Goal: Task Accomplishment & Management: Manage account settings

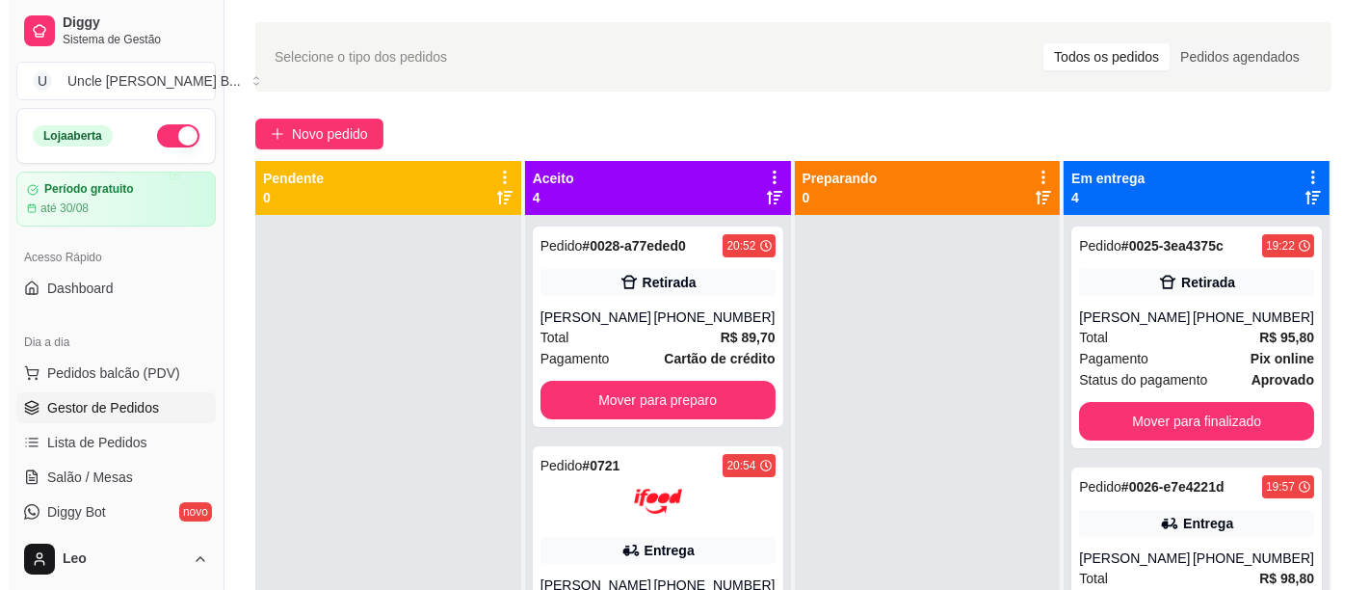
scroll to position [467, 0]
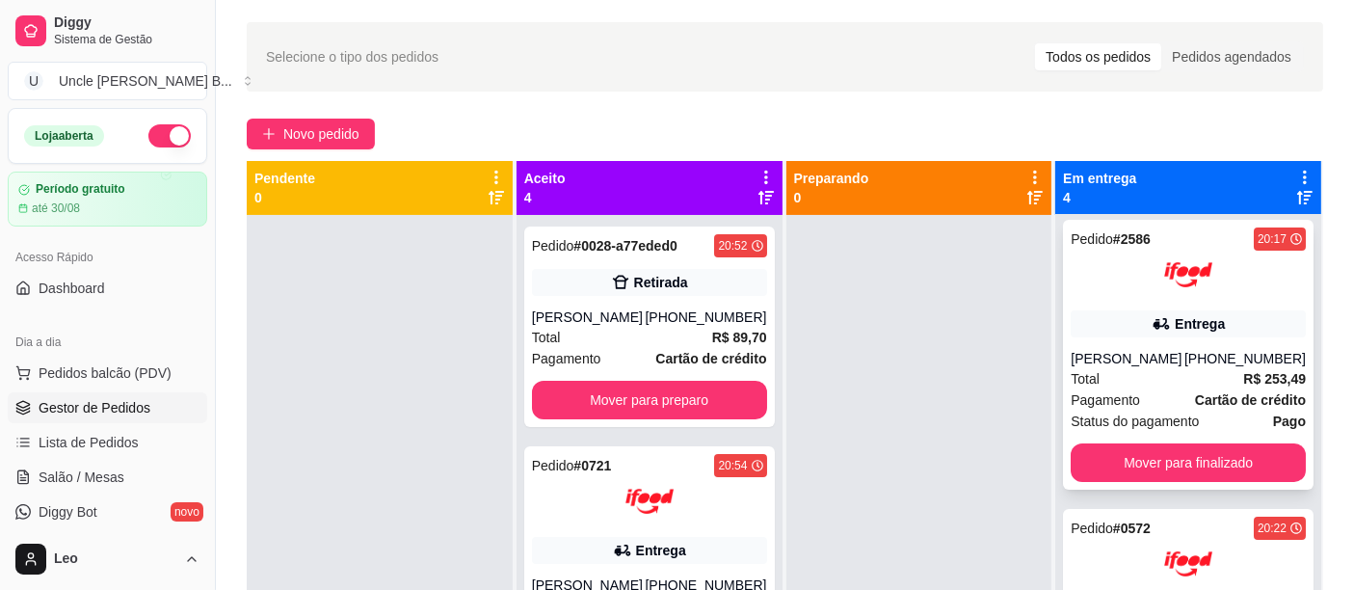
click at [1095, 251] on div at bounding box center [1187, 274] width 235 height 48
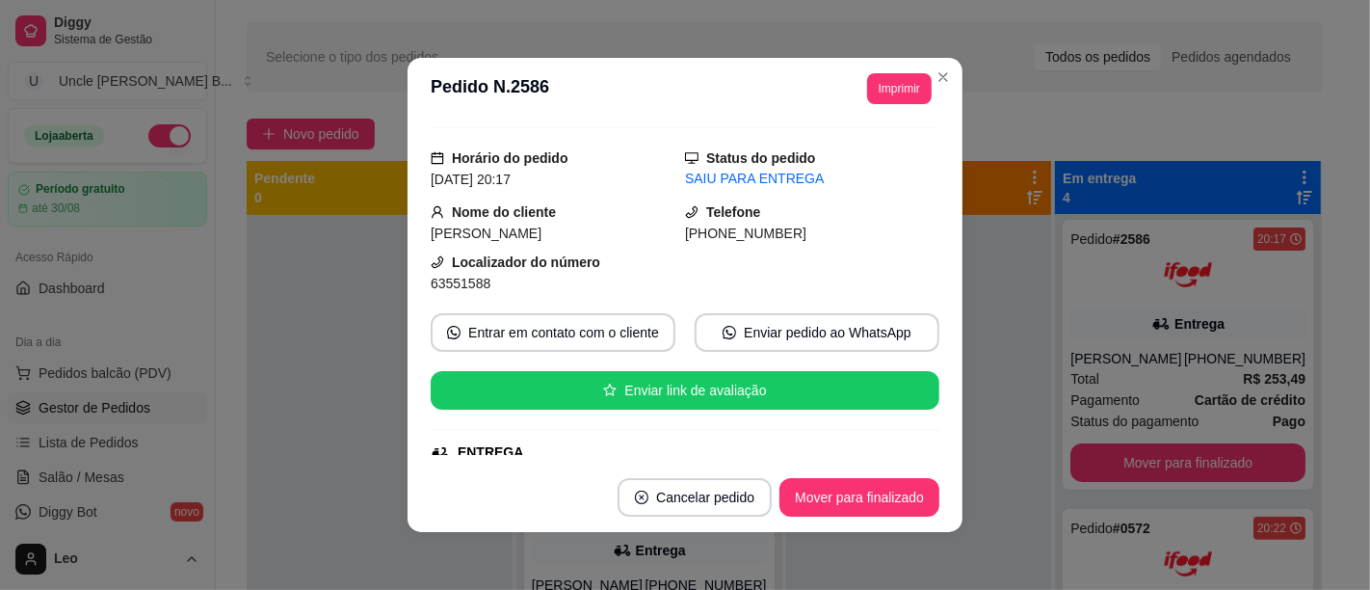
scroll to position [44, 0]
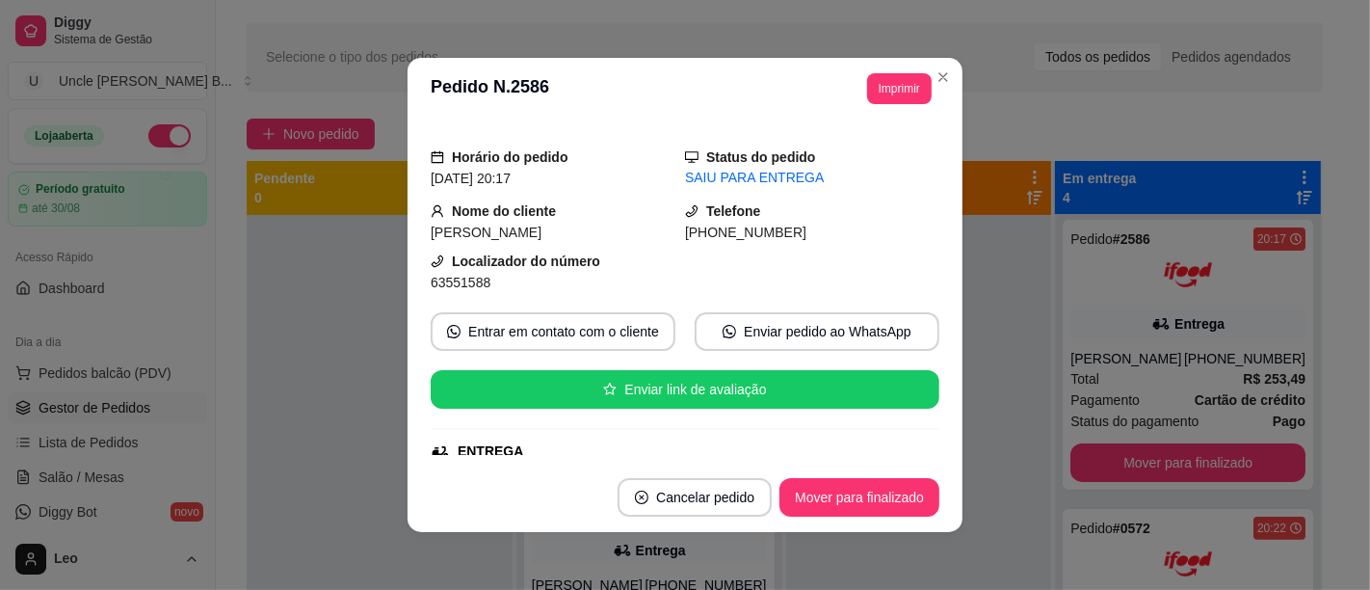
click at [433, 238] on span "Caio Cesar" at bounding box center [486, 231] width 111 height 15
drag, startPoint x: 433, startPoint y: 238, endPoint x: 501, endPoint y: 229, distance: 68.9
click at [501, 229] on div "Caio Cesar" at bounding box center [558, 232] width 254 height 21
copy span "Caio Cesar"
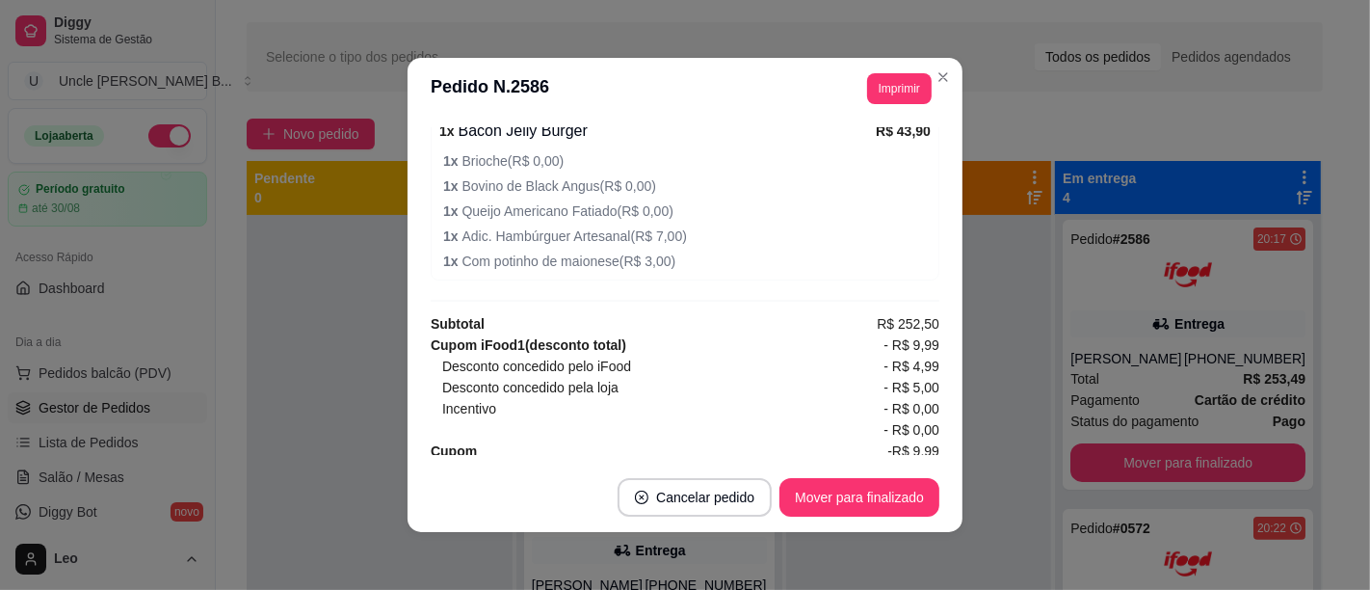
scroll to position [3, 0]
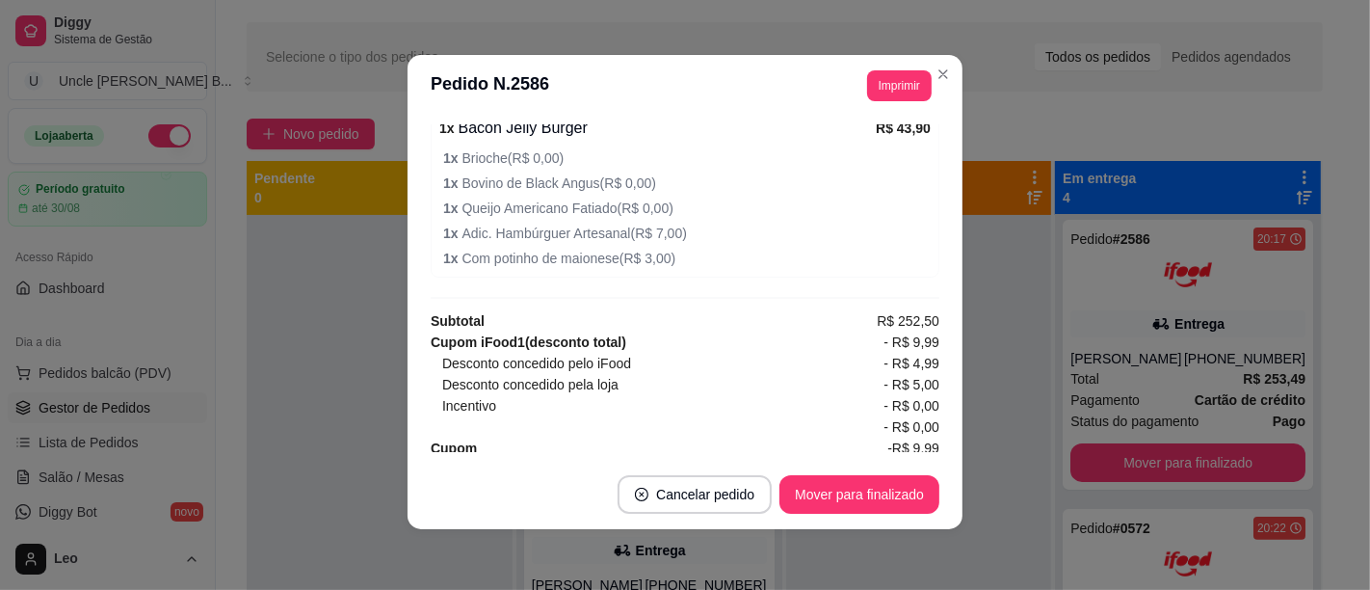
click at [878, 459] on span "R$ 253,49" at bounding box center [908, 469] width 63 height 21
drag, startPoint x: 878, startPoint y: 445, endPoint x: 894, endPoint y: 441, distance: 16.8
click at [894, 459] on span "R$ 253,49" at bounding box center [908, 469] width 63 height 21
copy span "253,49"
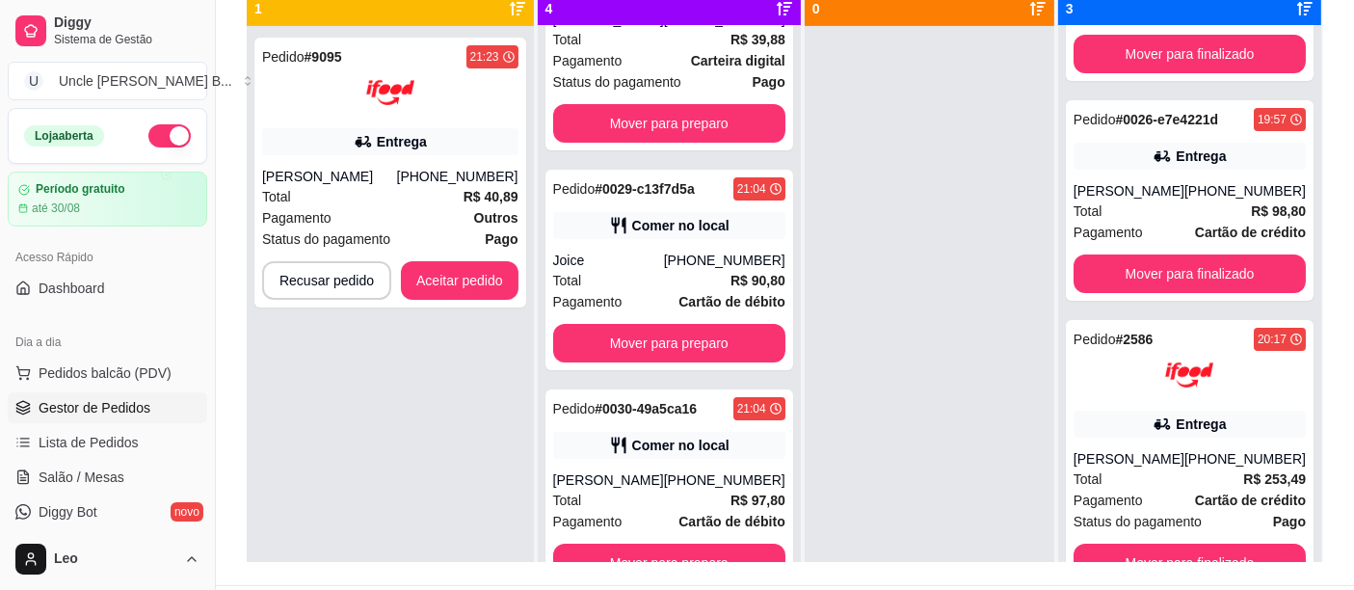
scroll to position [0, 0]
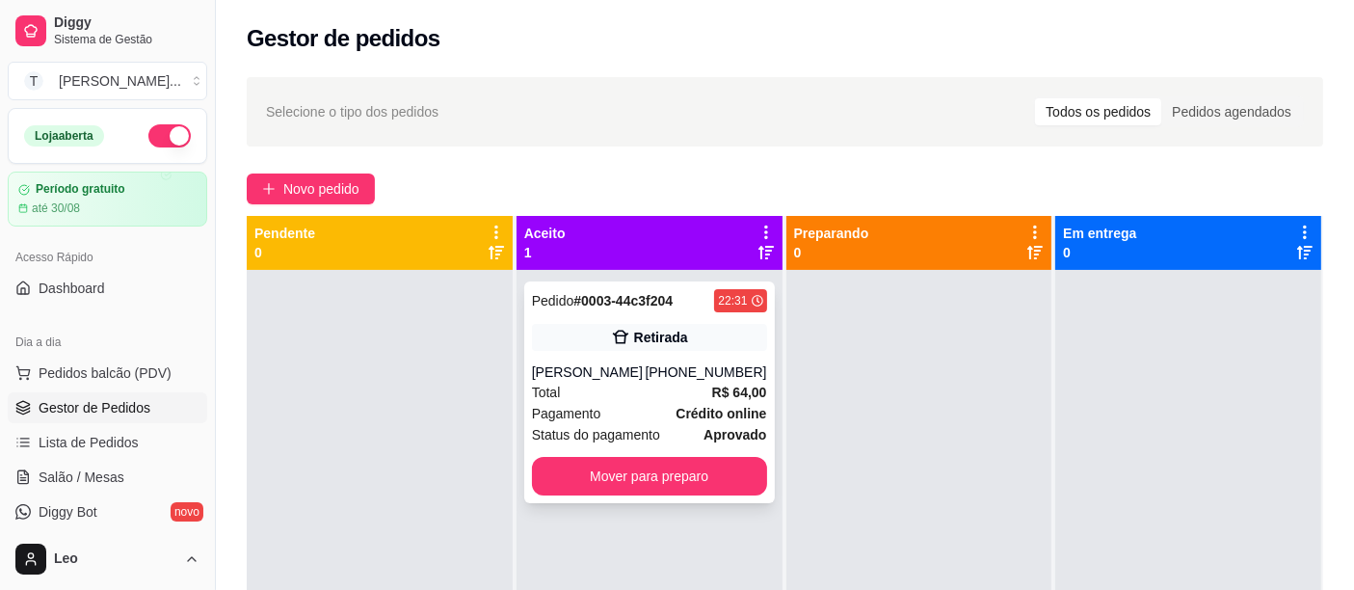
click at [569, 360] on div "Pedido # 0003-44c3f204 22:31 Retirada [PERSON_NAME] [PHONE_NUMBER] Total R$ 64,…" at bounding box center [649, 392] width 250 height 222
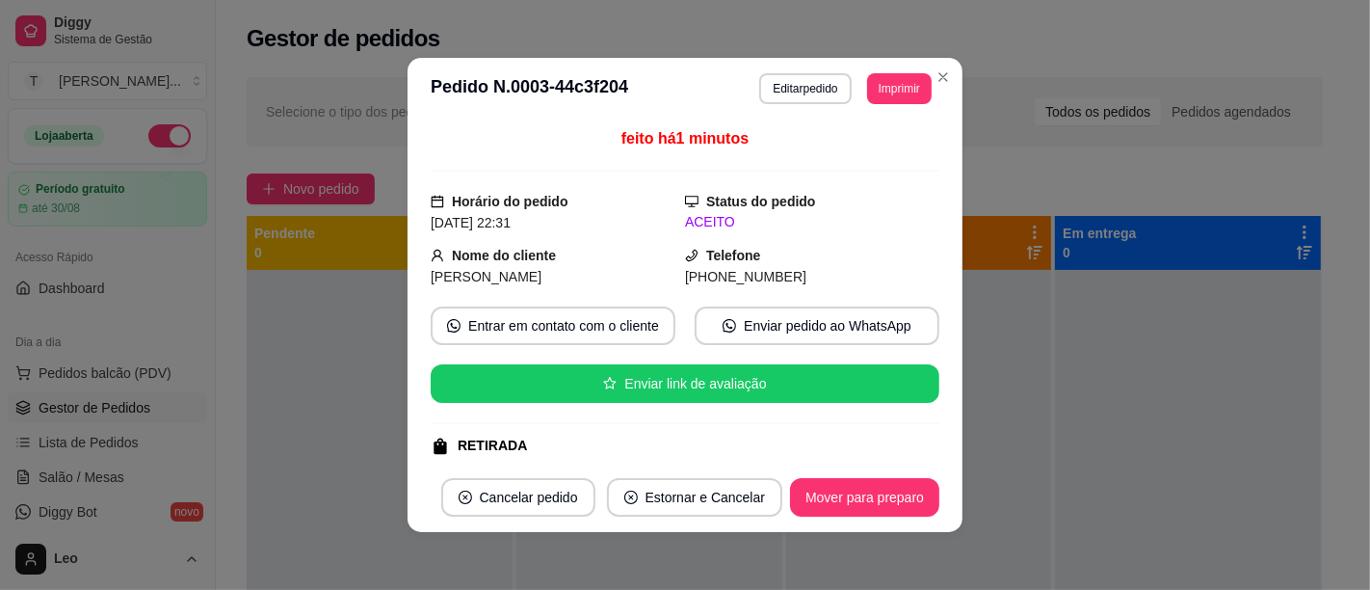
click at [890, 80] on button "Imprimir" at bounding box center [899, 88] width 65 height 31
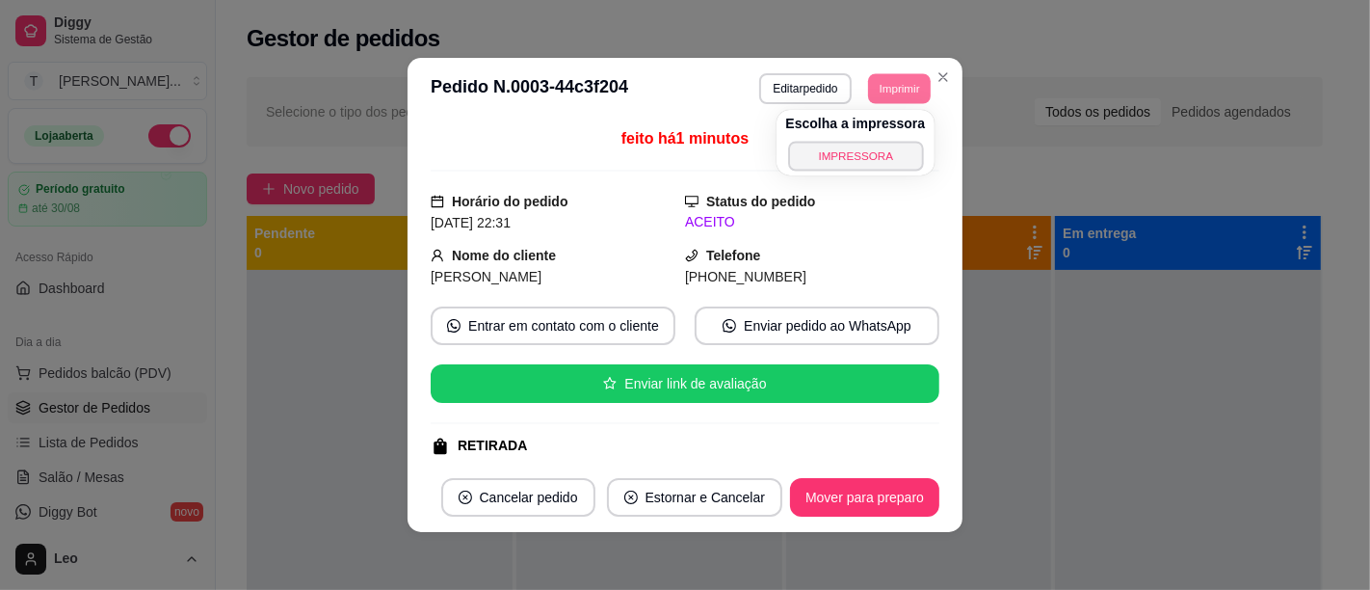
click at [825, 153] on button "IMPRESSORA" at bounding box center [855, 156] width 135 height 30
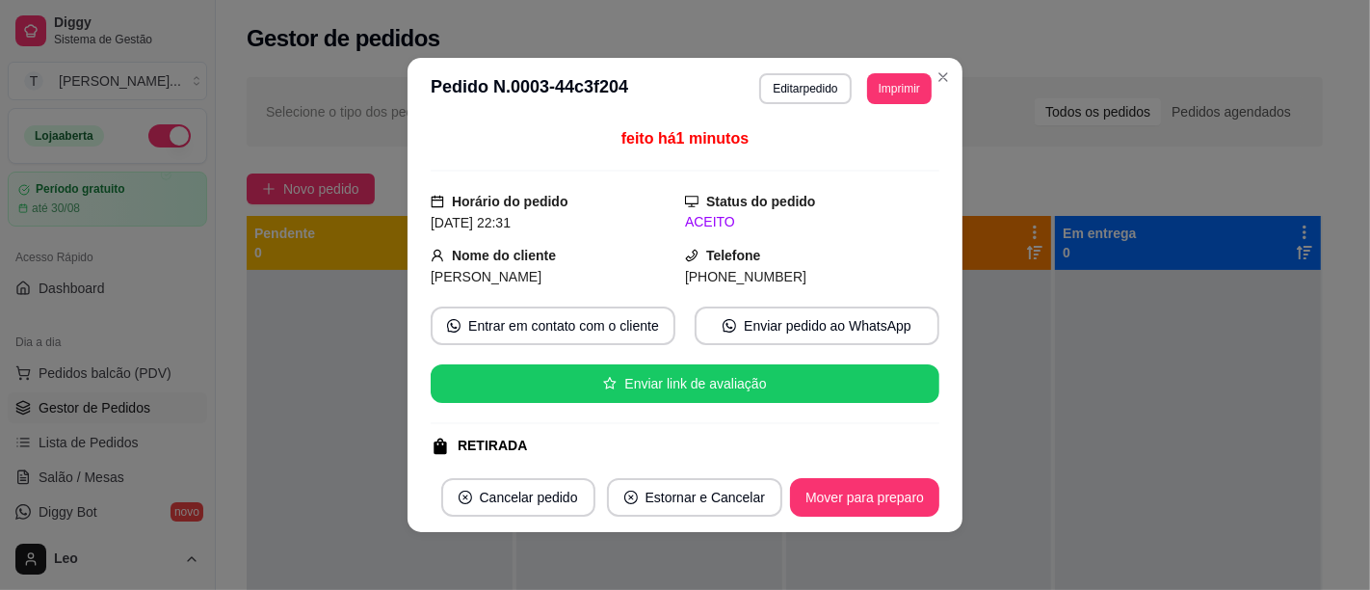
click at [895, 95] on button "Imprimir" at bounding box center [899, 88] width 65 height 31
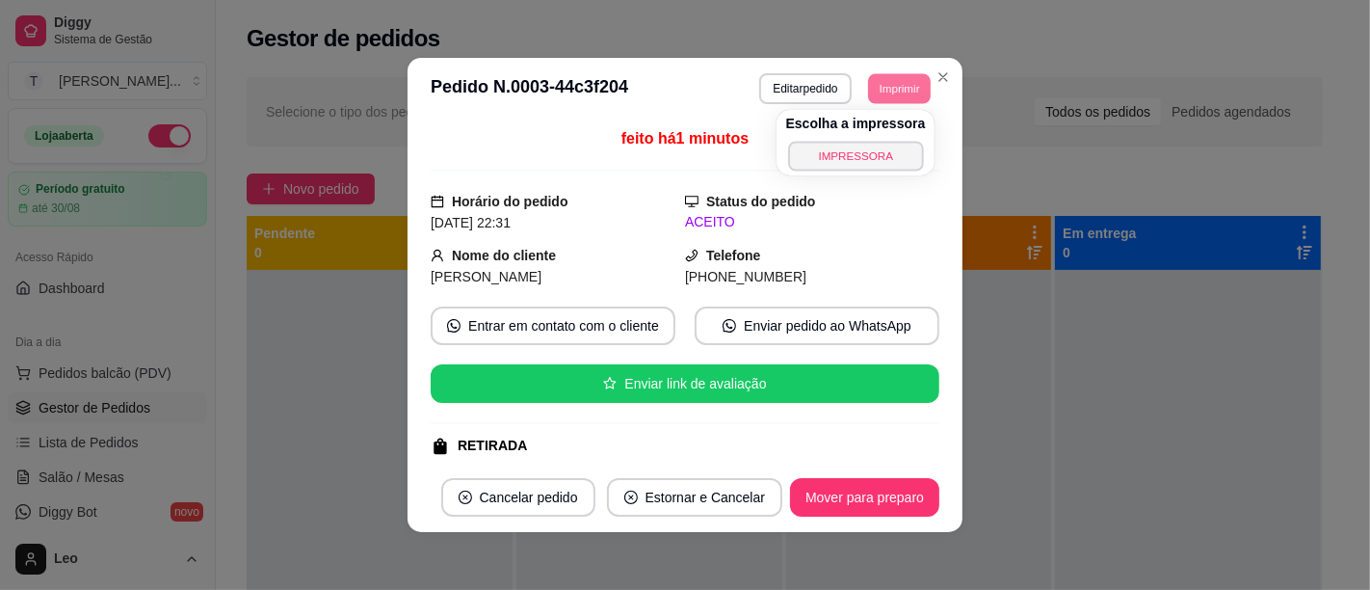
click at [874, 158] on button "IMPRESSORA" at bounding box center [855, 156] width 135 height 30
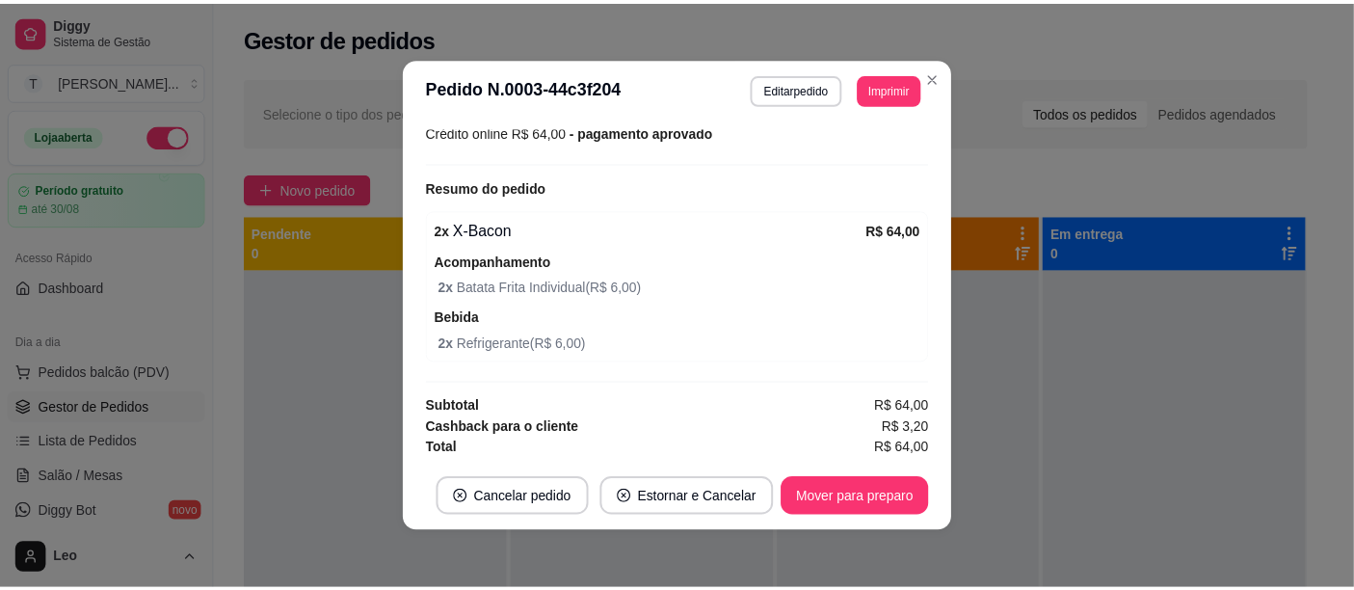
scroll to position [3, 0]
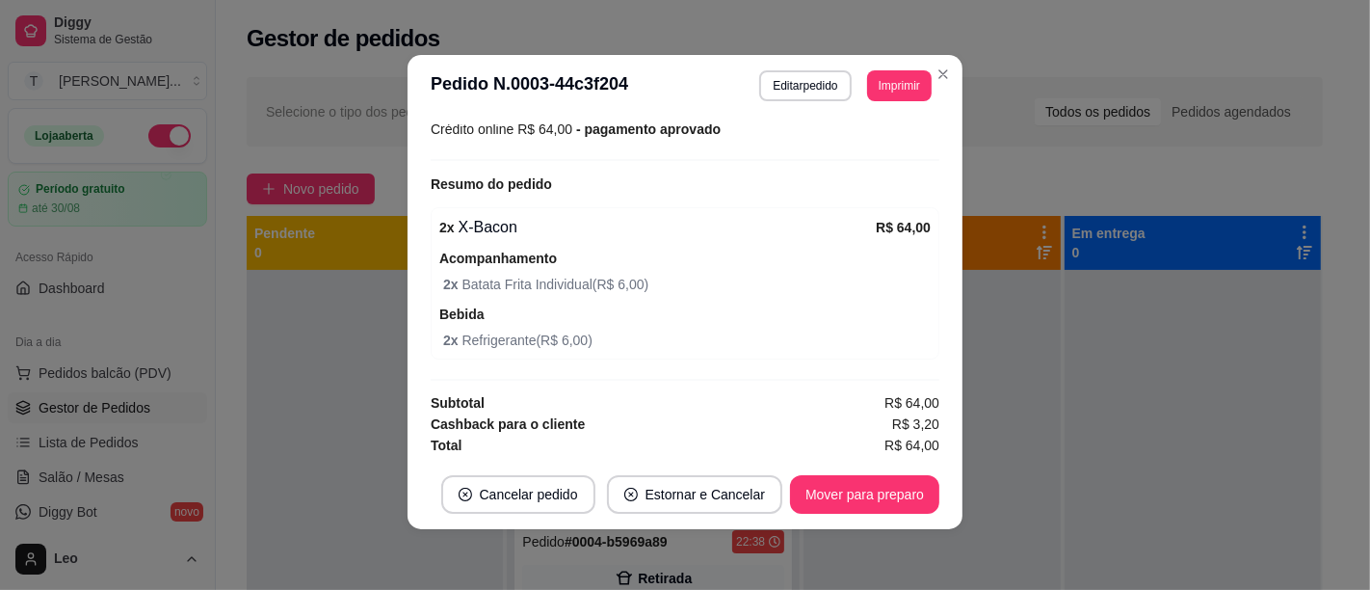
click at [897, 70] on div "**********" at bounding box center [845, 85] width 172 height 31
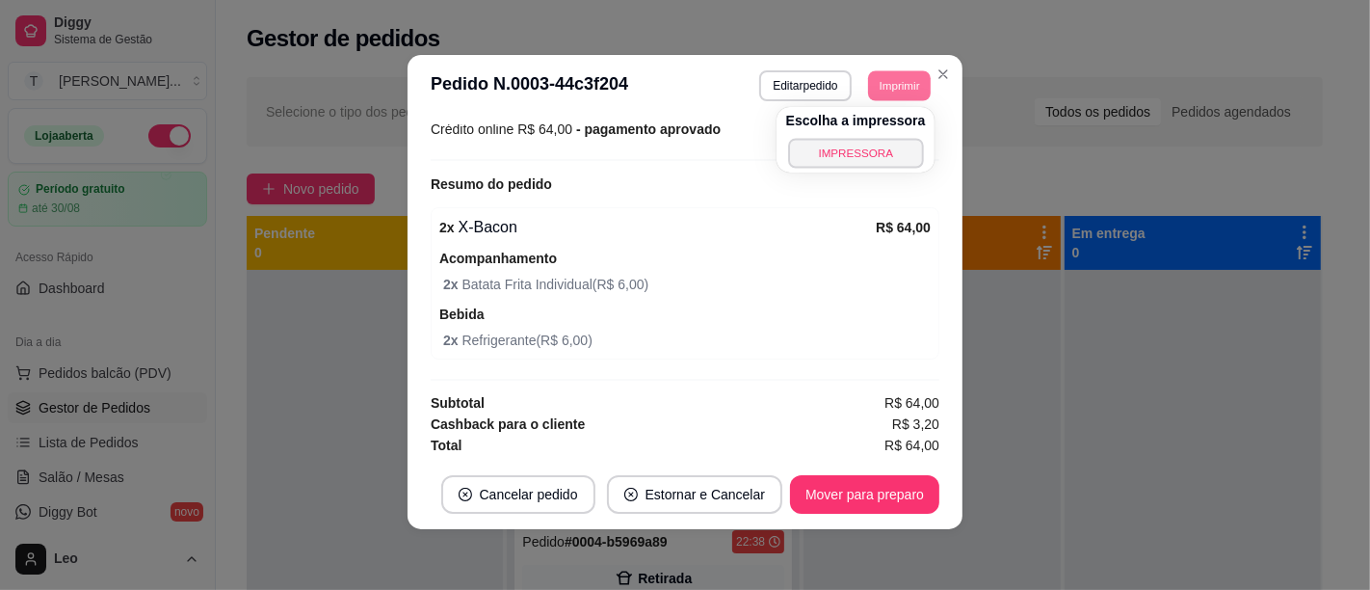
click at [845, 154] on button "IMPRESSORA" at bounding box center [855, 153] width 135 height 30
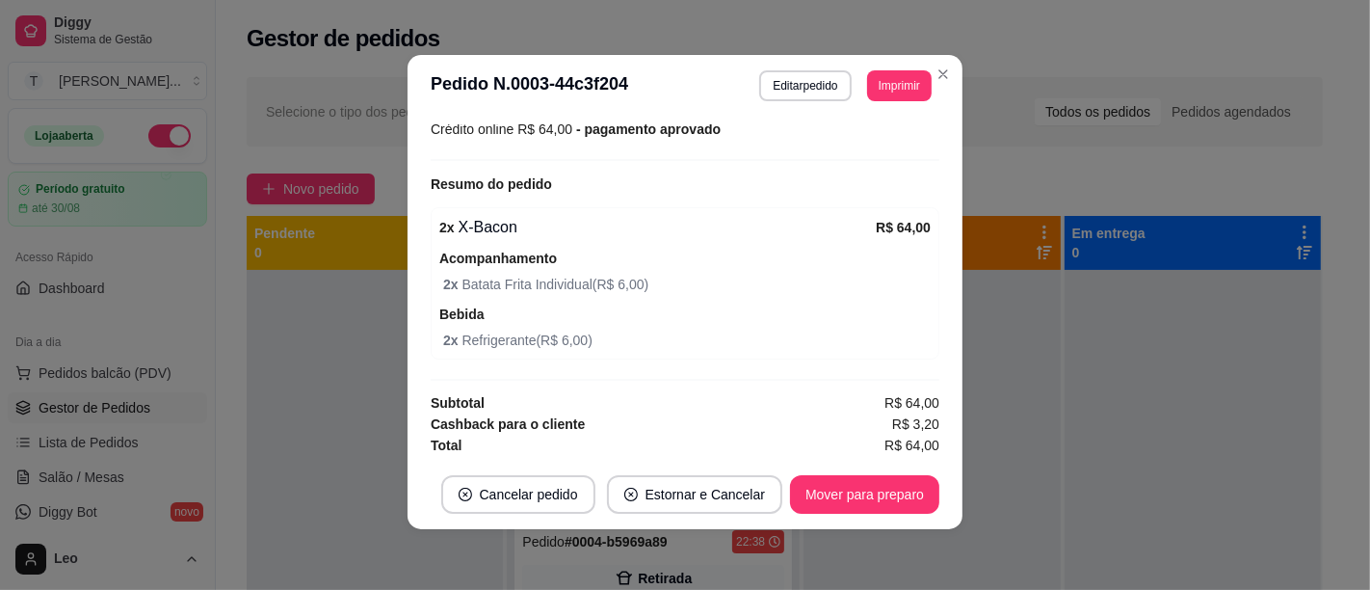
click at [1067, 43] on div "Gestor de pedidos" at bounding box center [785, 38] width 1076 height 31
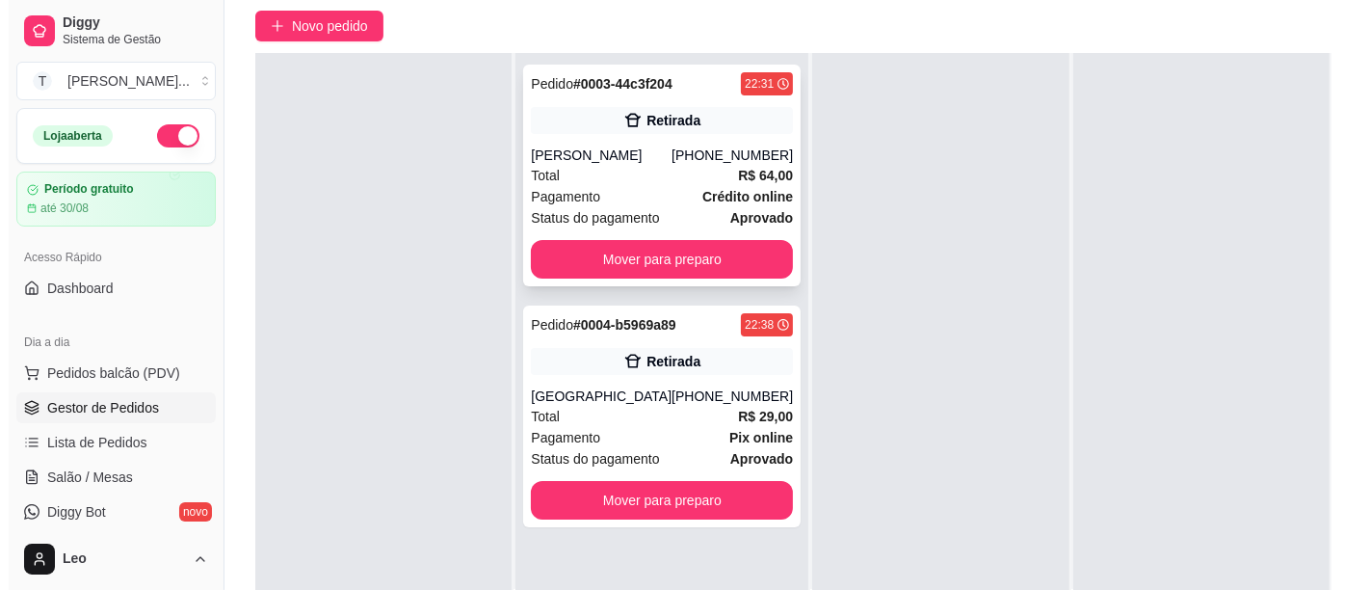
scroll to position [0, 0]
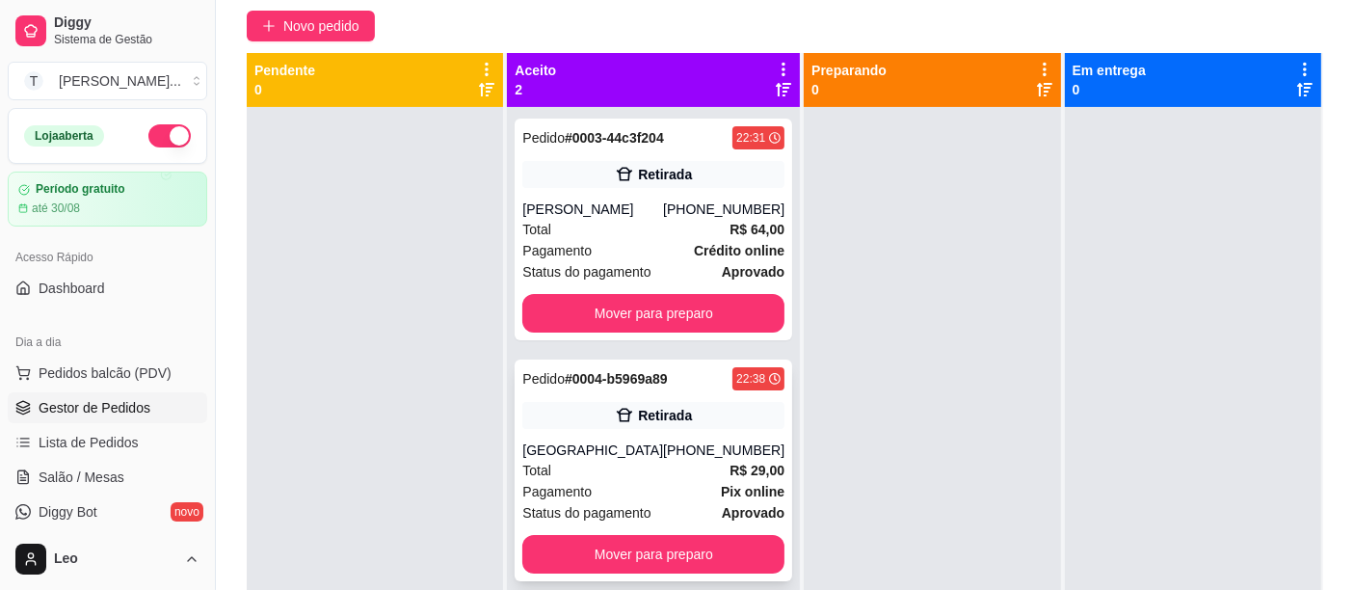
click at [619, 435] on div "Pedido # 0004-b5969a89 22:38 Retirada Wellington (15) 99129-3235 Total R$ 29,00…" at bounding box center [652, 470] width 277 height 222
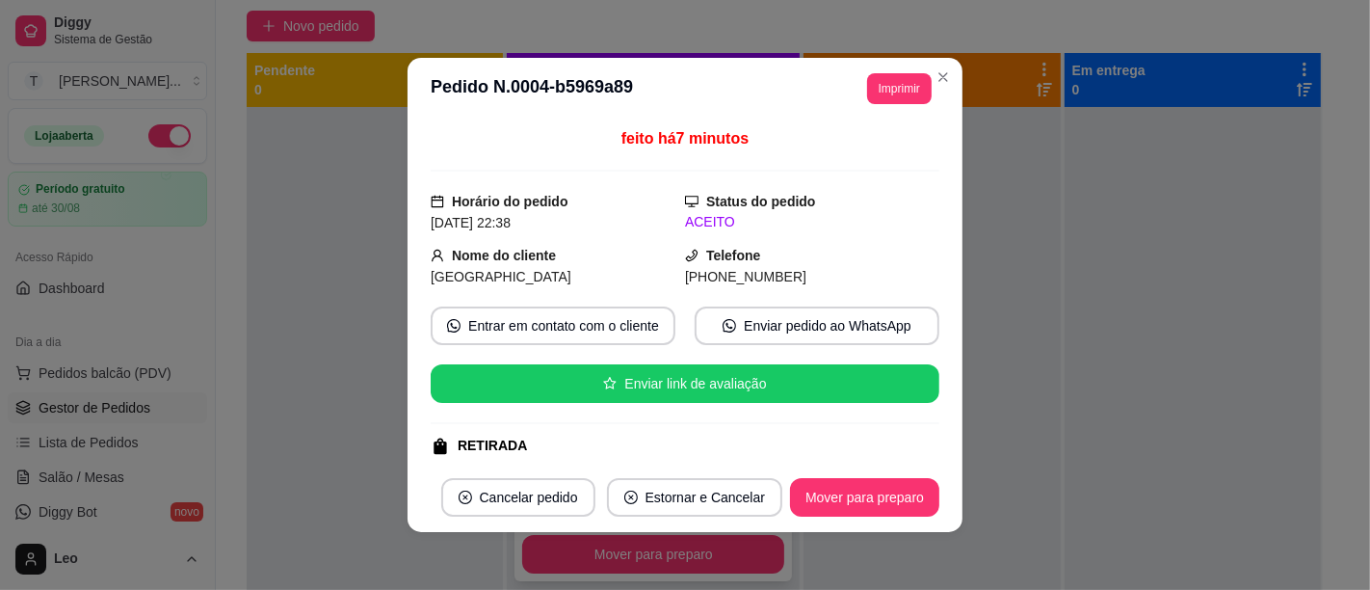
click at [894, 87] on button "Imprimir" at bounding box center [899, 88] width 65 height 31
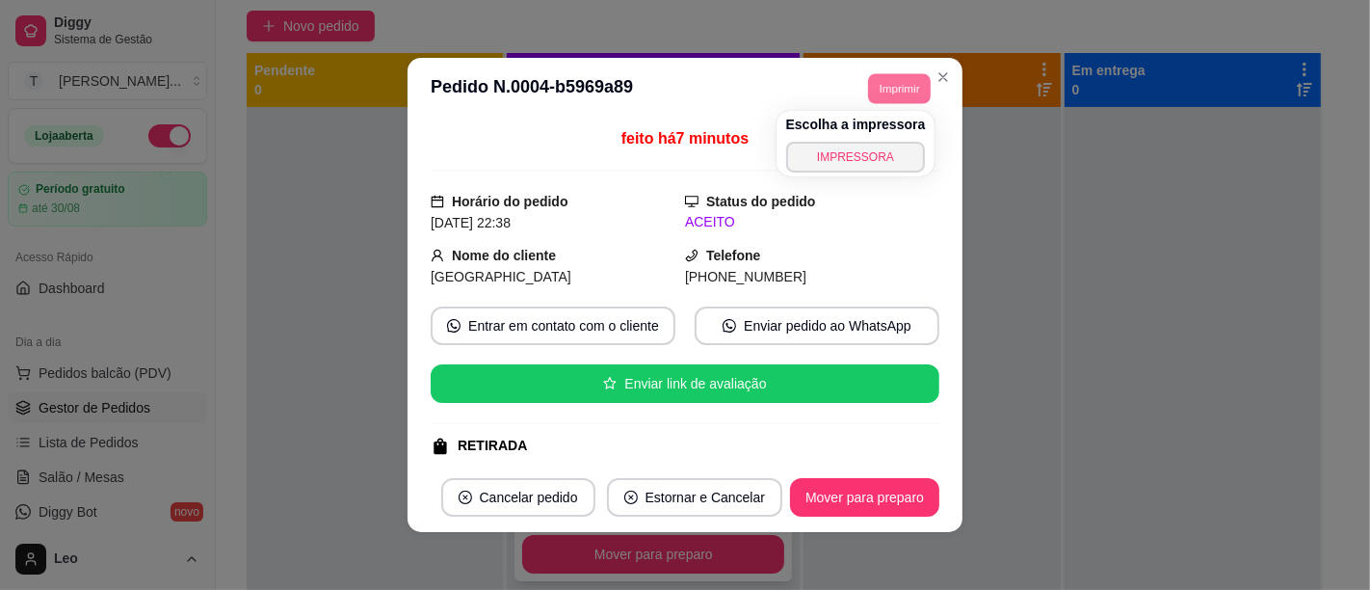
click at [856, 151] on button "IMPRESSORA" at bounding box center [856, 157] width 140 height 31
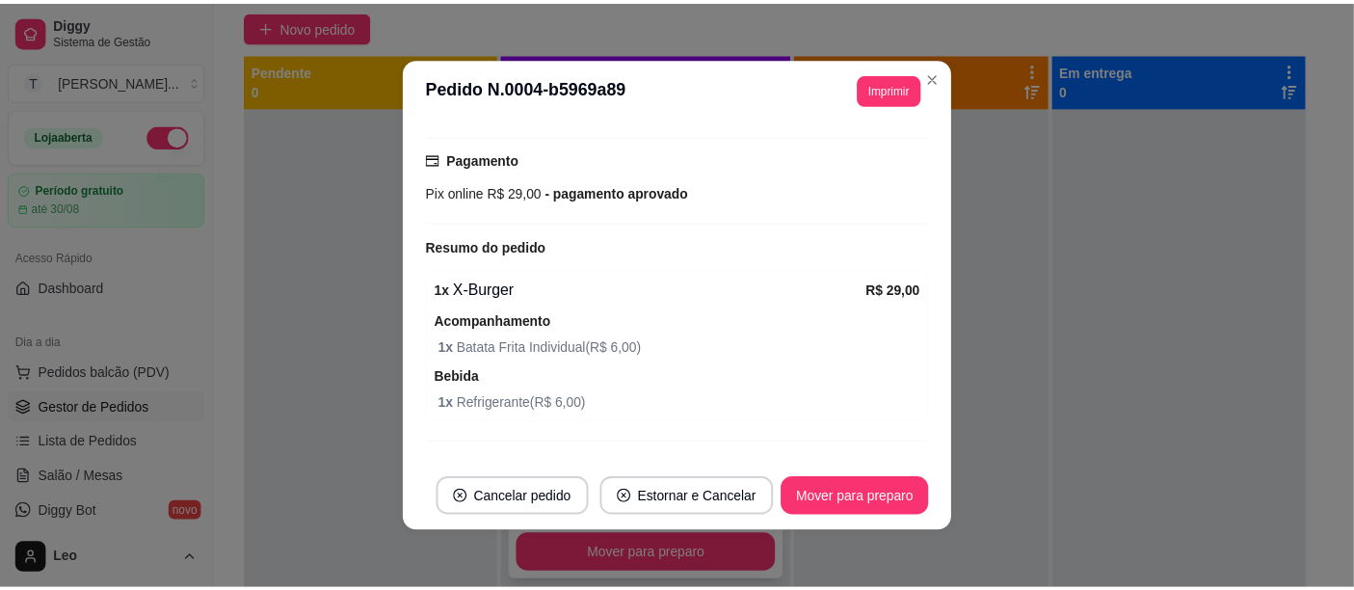
scroll to position [352, 0]
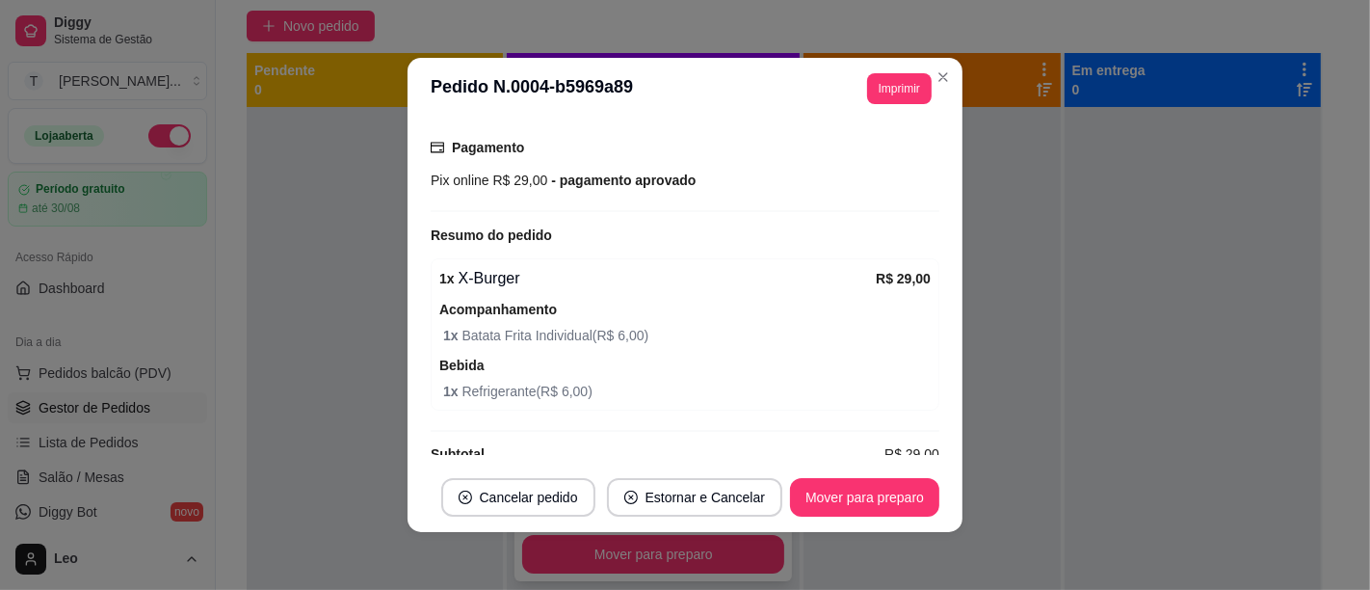
click at [1033, 285] on div at bounding box center [931, 402] width 256 height 590
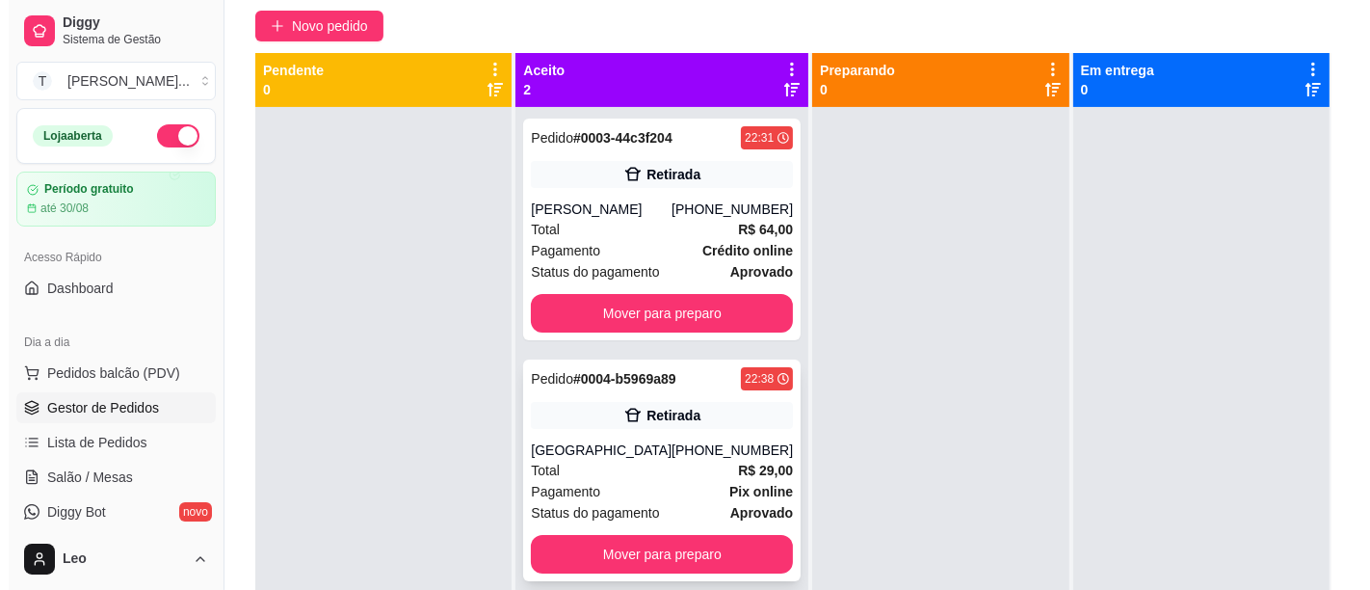
scroll to position [123, 0]
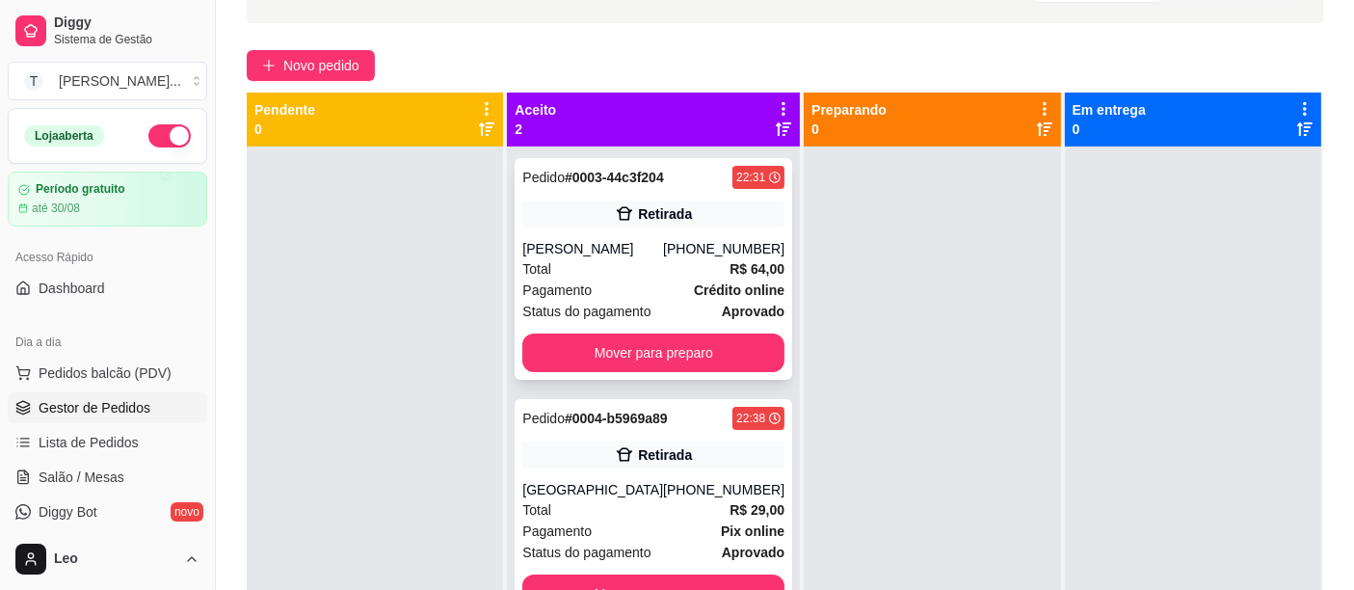
click at [663, 243] on div "(15) 99815-4511" at bounding box center [723, 248] width 121 height 19
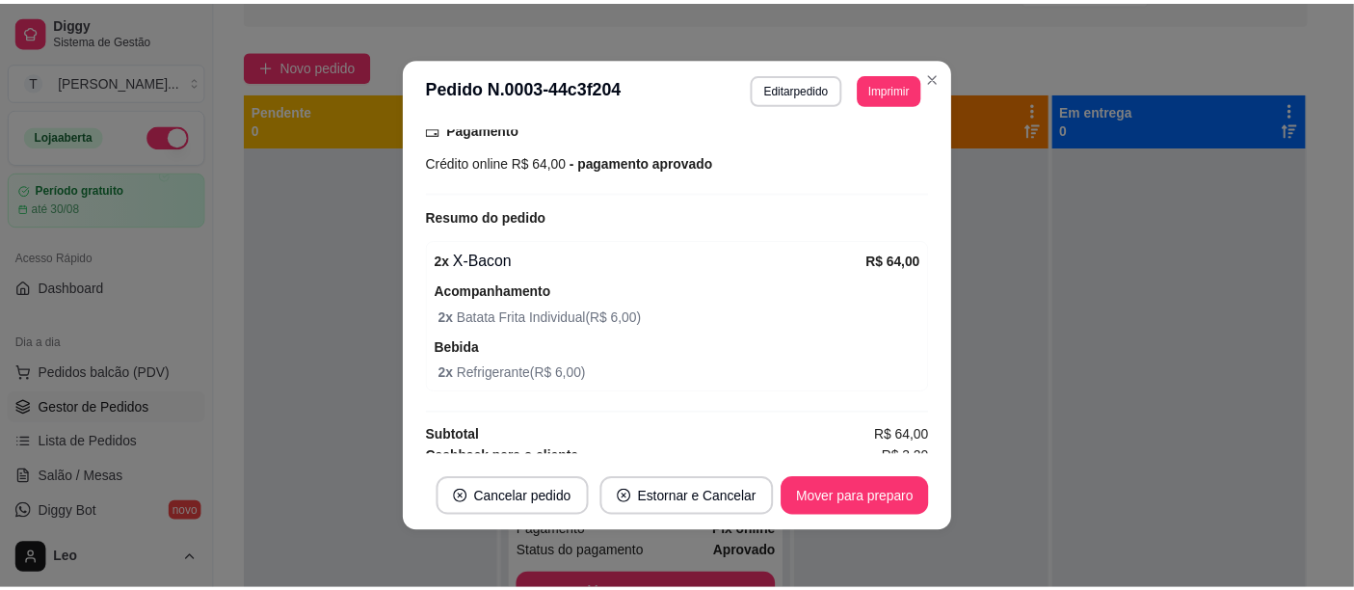
scroll to position [371, 0]
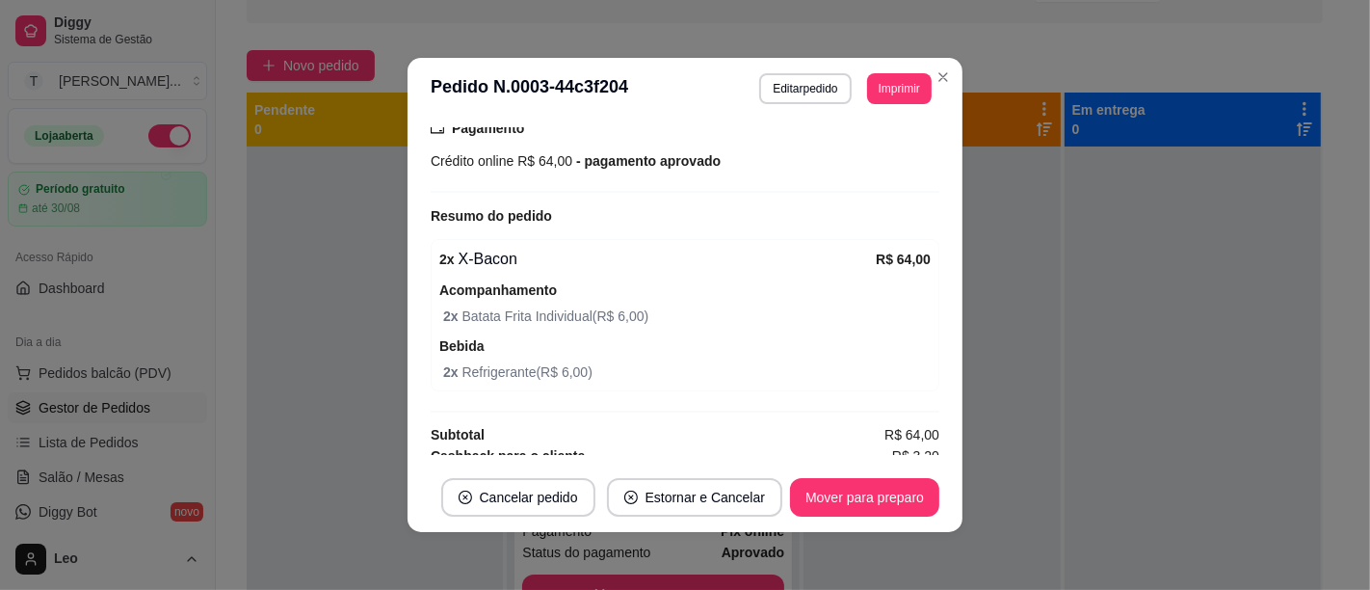
click at [1112, 284] on div at bounding box center [1193, 441] width 256 height 590
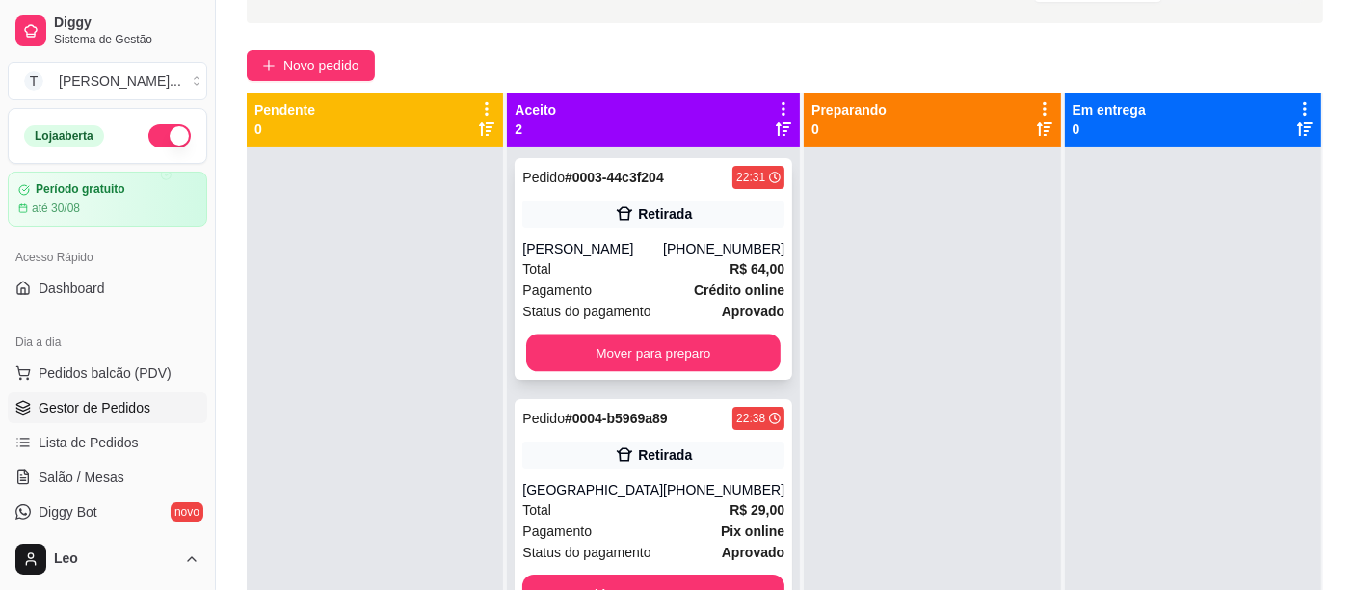
click at [593, 355] on button "Mover para preparo" at bounding box center [653, 353] width 254 height 38
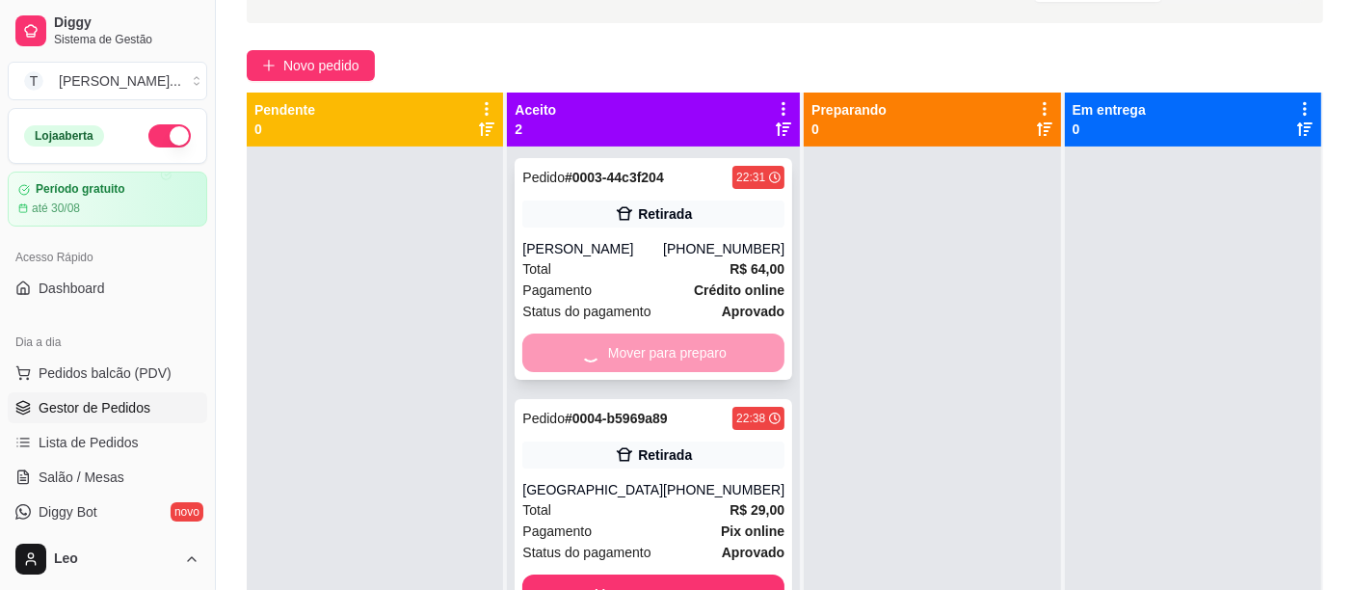
scroll to position [54, 0]
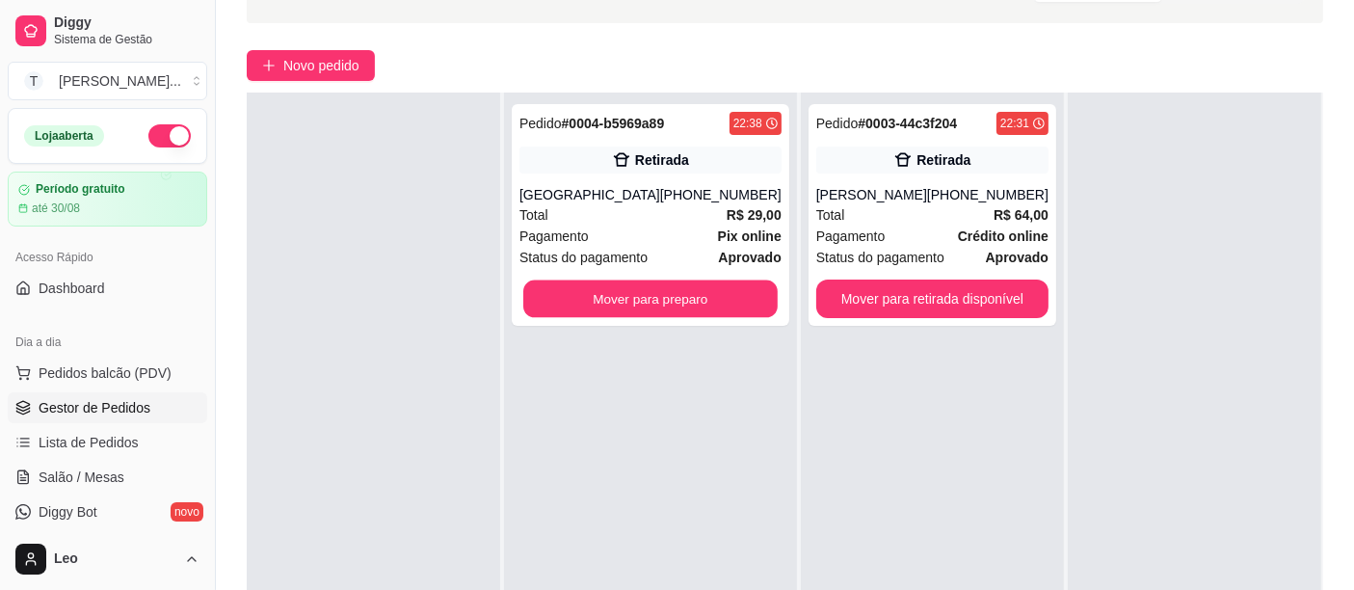
click at [644, 292] on button "Mover para preparo" at bounding box center [650, 299] width 254 height 38
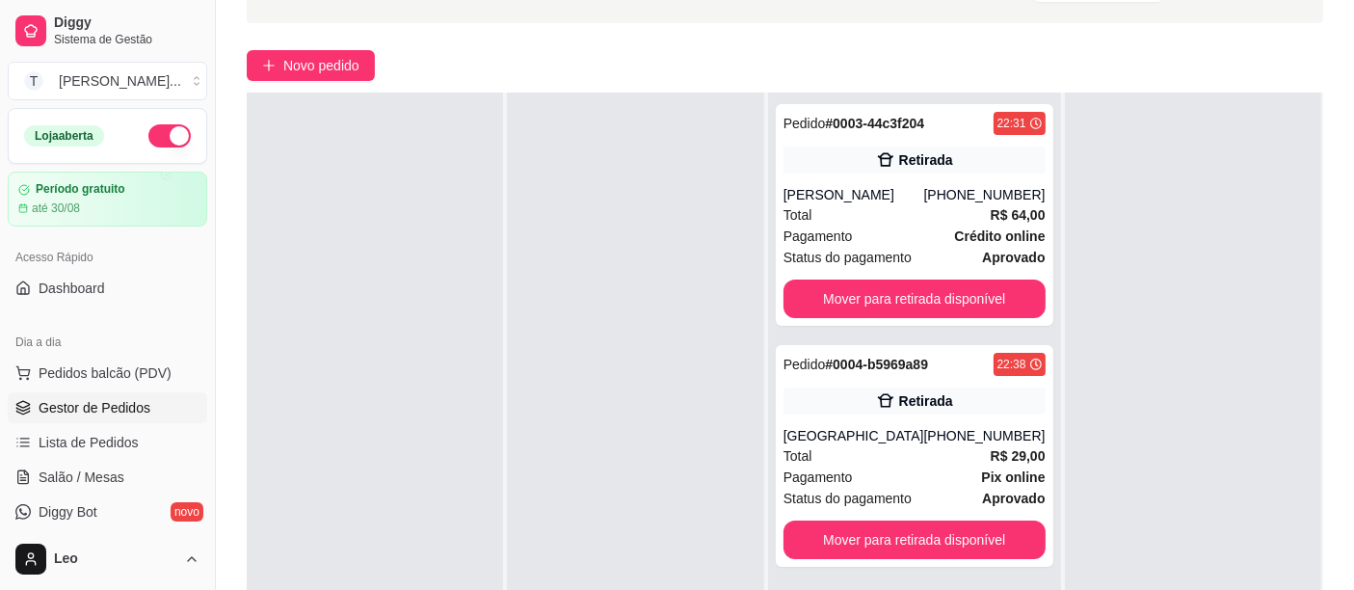
click at [872, 298] on button "Mover para retirada disponível" at bounding box center [914, 298] width 262 height 39
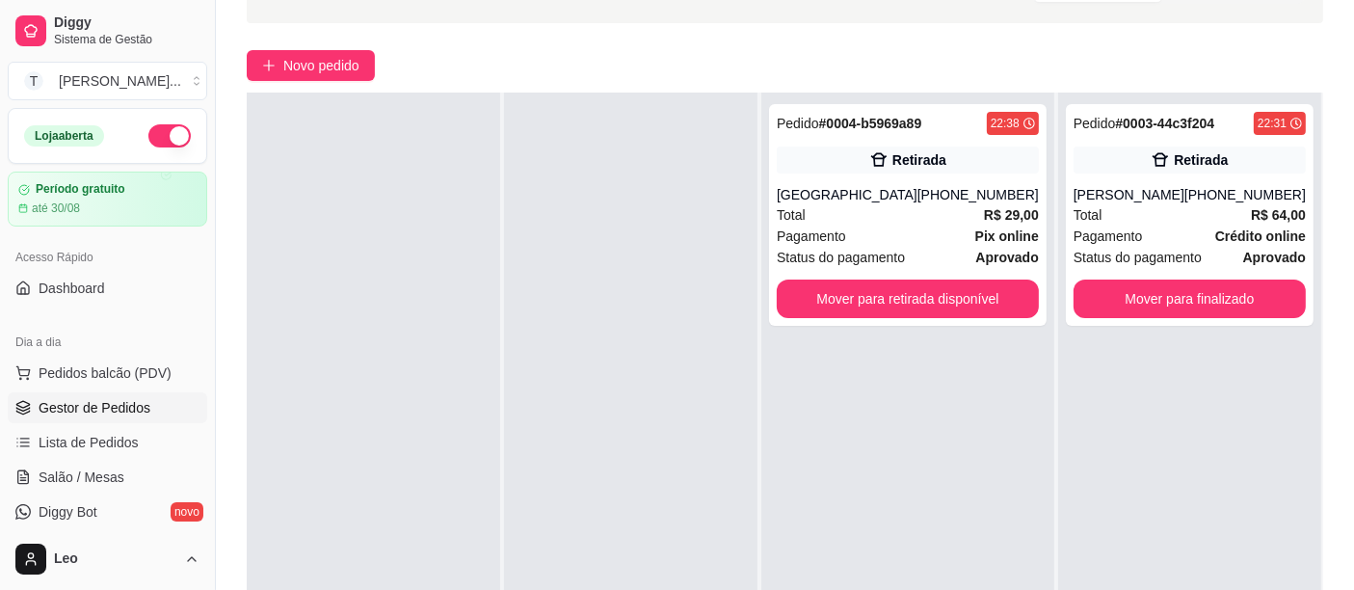
click at [864, 302] on div "Mover para retirada disponível" at bounding box center [908, 298] width 262 height 39
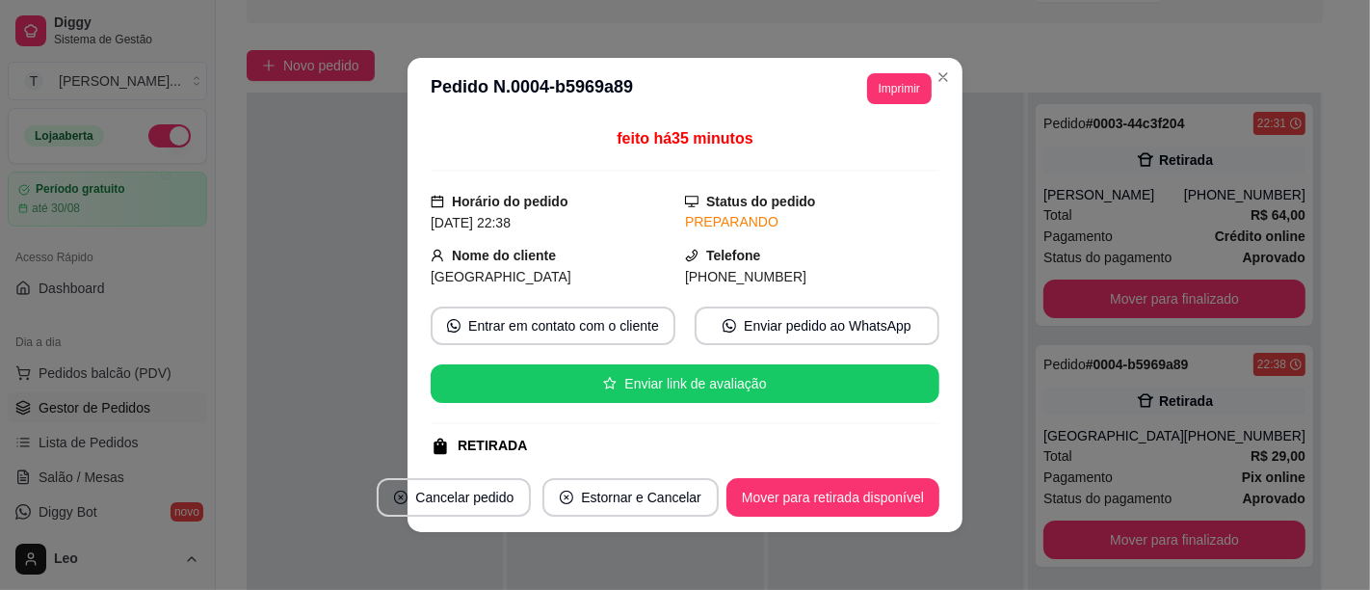
click at [1004, 424] on div at bounding box center [896, 387] width 256 height 590
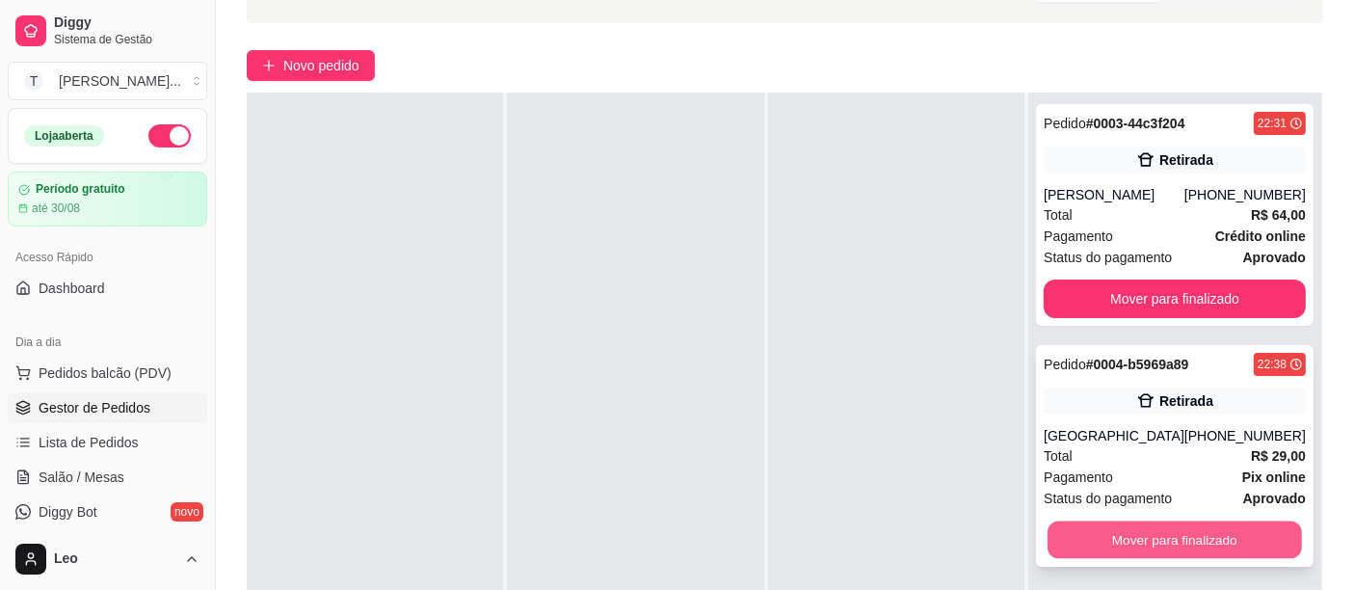
click at [1120, 538] on button "Mover para finalizado" at bounding box center [1174, 540] width 254 height 38
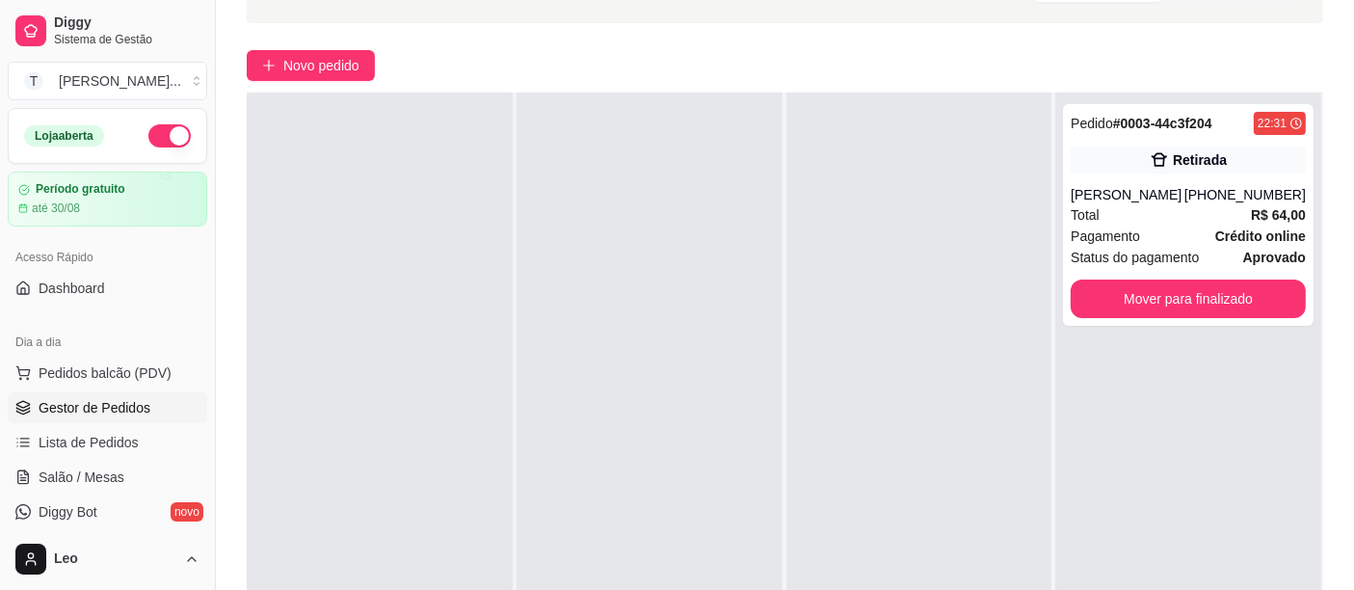
click at [1103, 299] on button "Mover para finalizado" at bounding box center [1187, 298] width 235 height 39
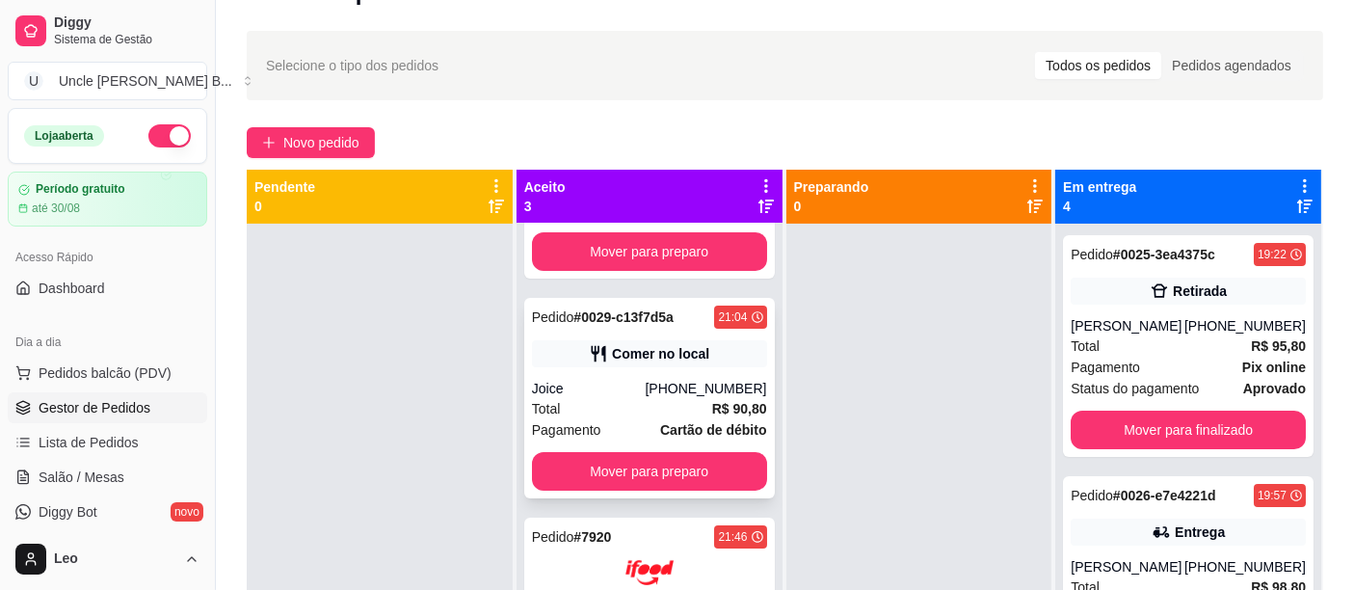
scroll to position [21, 0]
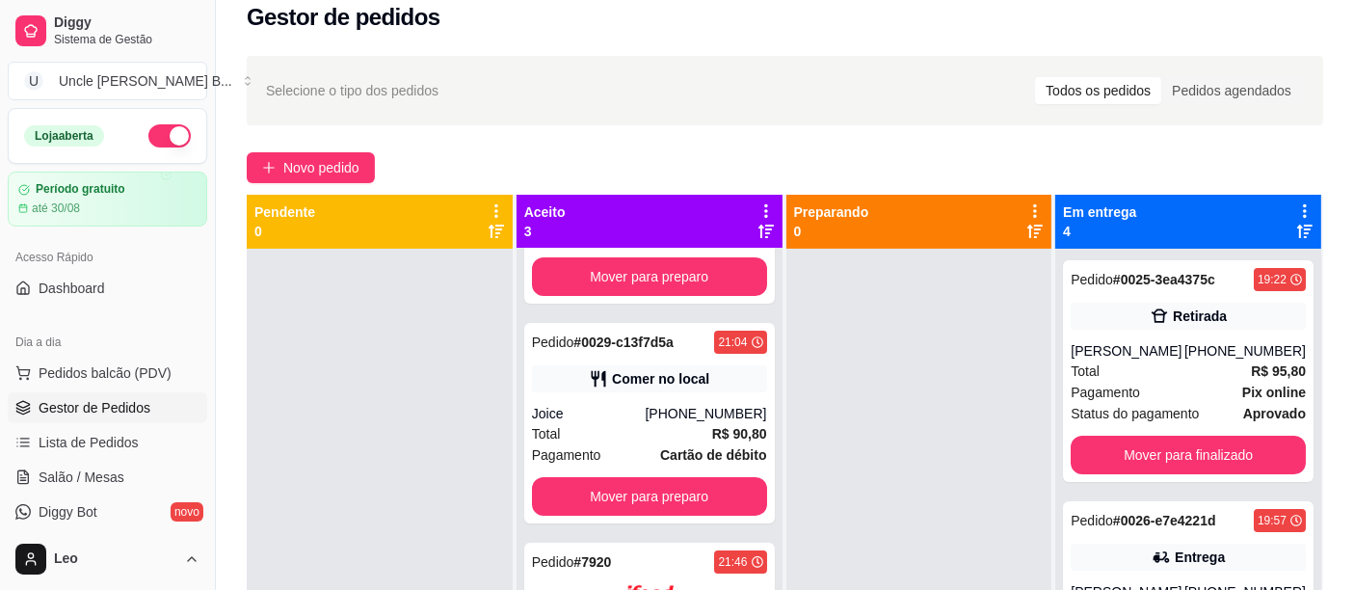
click at [702, 86] on div "Selecione o tipo dos pedidos Todos os pedidos Pedidos agendados" at bounding box center [785, 90] width 1038 height 31
click at [617, 82] on div "Selecione o tipo dos pedidos Todos os pedidos Pedidos agendados" at bounding box center [785, 90] width 1038 height 31
click at [415, 84] on span "Selecione o tipo dos pedidos" at bounding box center [352, 90] width 172 height 21
click at [428, 88] on span "Selecione o tipo dos pedidos" at bounding box center [352, 90] width 172 height 21
click at [381, 80] on span "Selecione o tipo dos pedidos" at bounding box center [352, 90] width 172 height 21
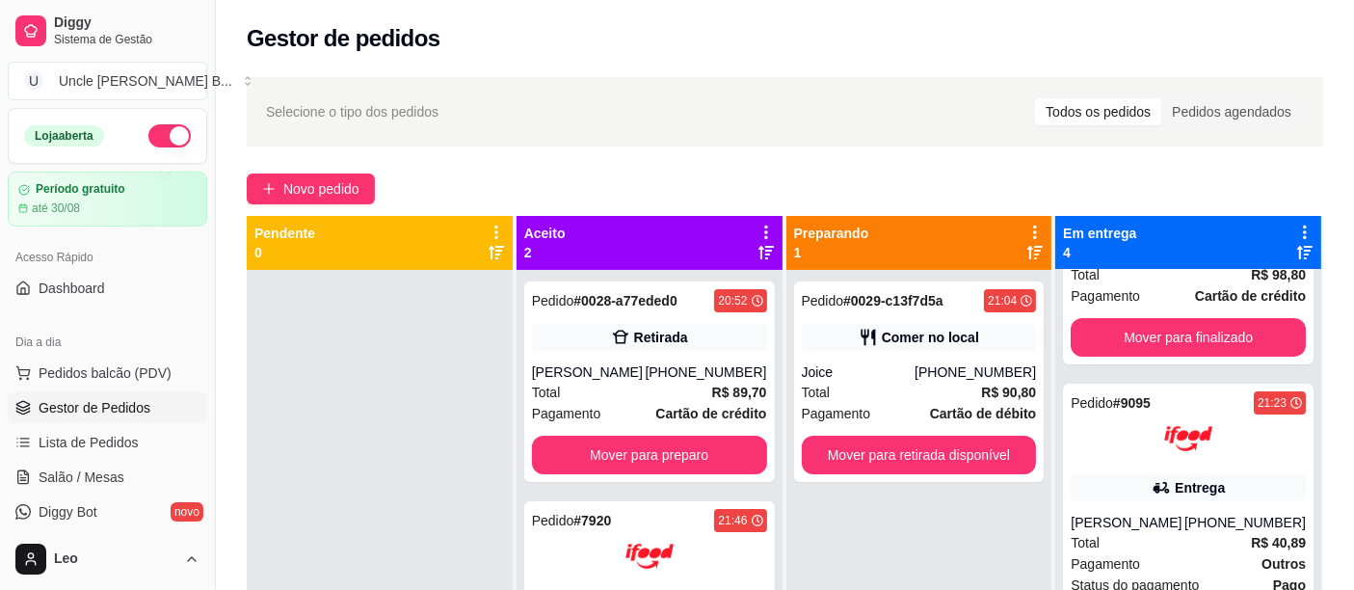
scroll to position [0, 0]
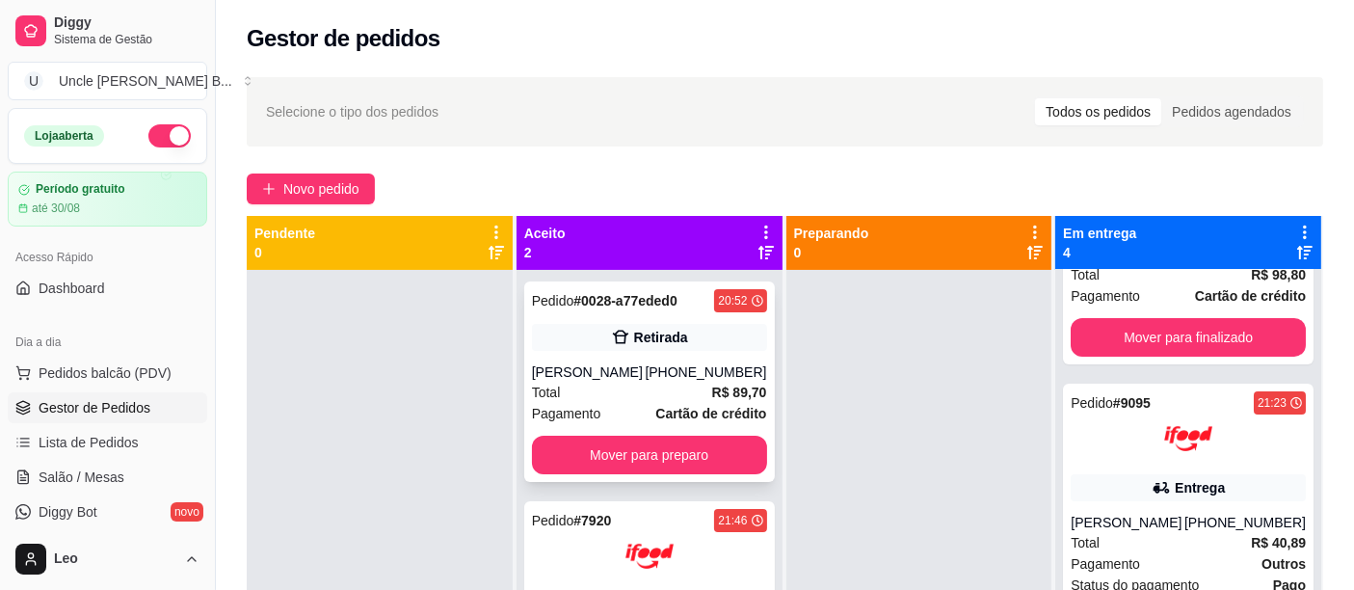
click at [598, 378] on div "William" at bounding box center [589, 371] width 114 height 19
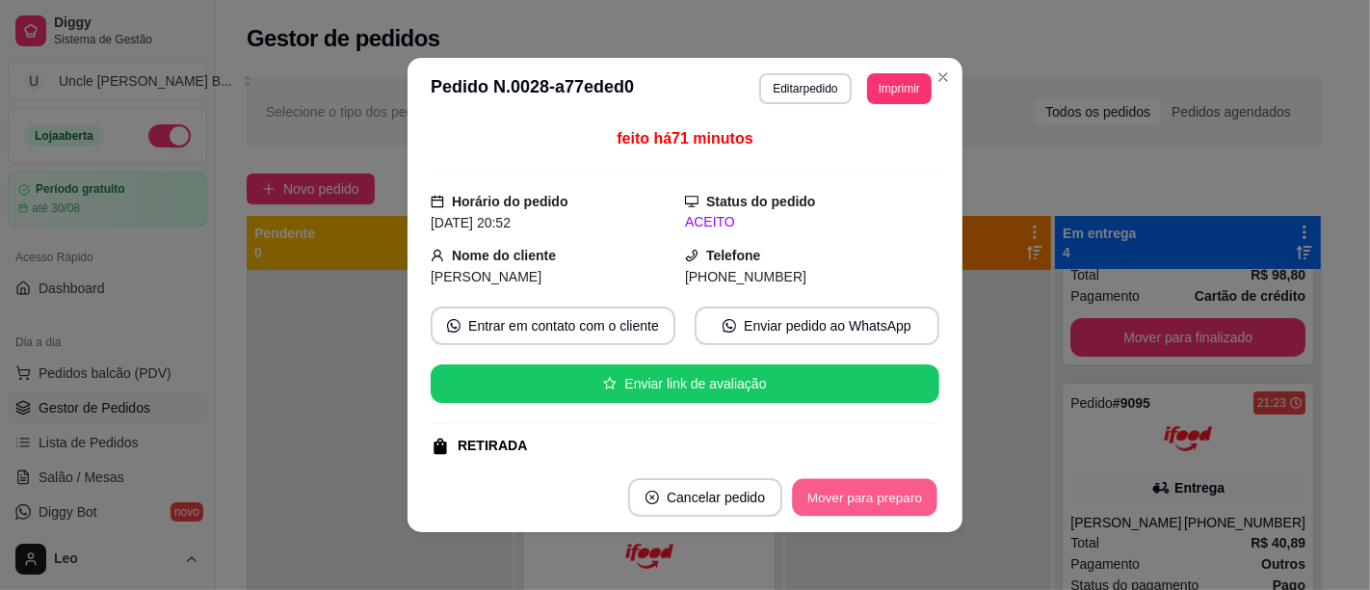
click at [856, 498] on button "Mover para preparo" at bounding box center [864, 498] width 145 height 38
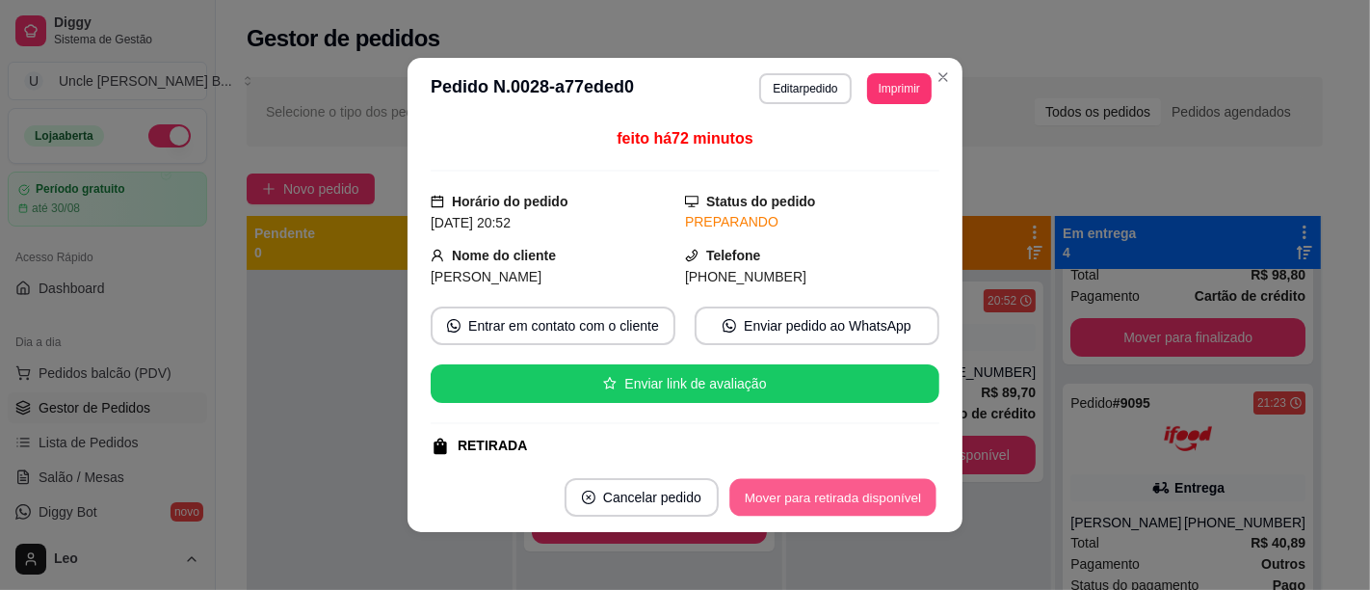
click at [864, 502] on button "Mover para retirada disponível" at bounding box center [832, 498] width 206 height 38
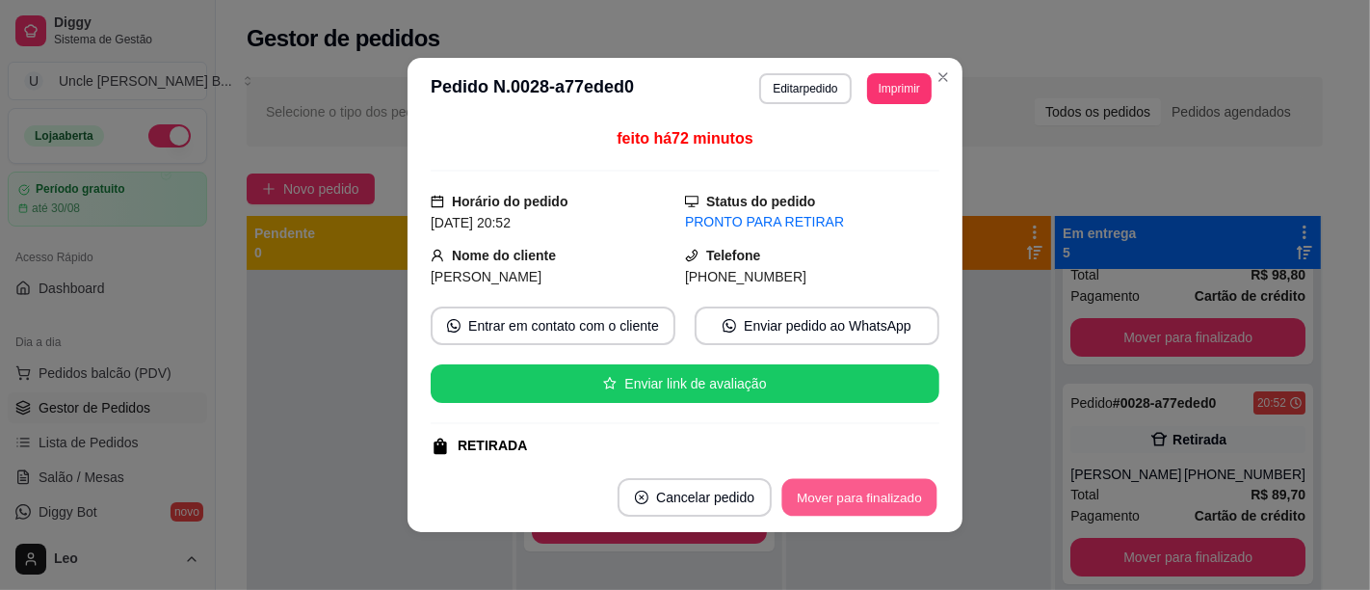
click at [881, 499] on button "Mover para finalizado" at bounding box center [859, 498] width 155 height 38
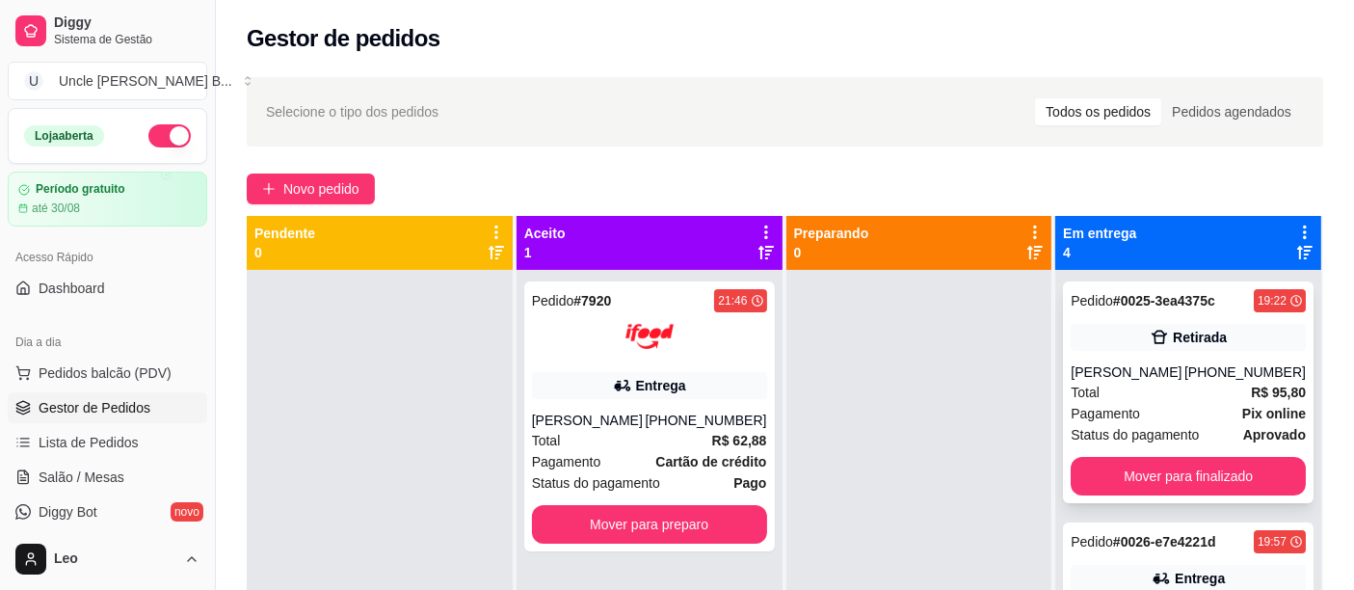
click at [1157, 391] on div "Total R$ 95,80" at bounding box center [1187, 392] width 235 height 21
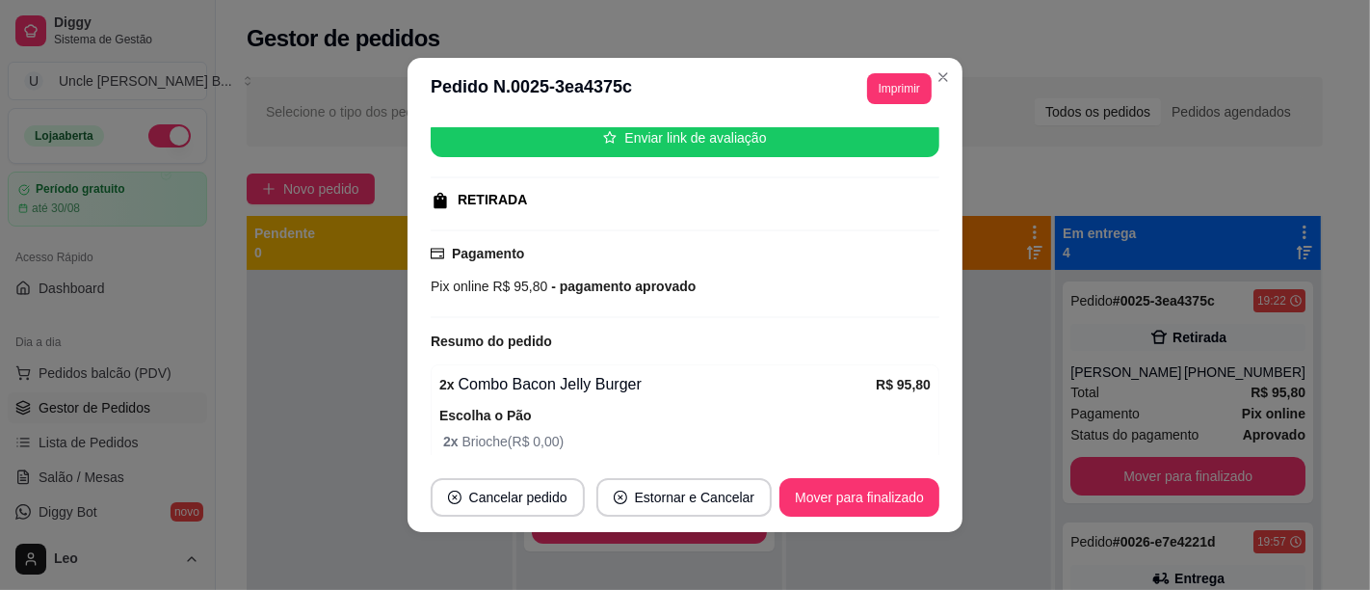
scroll to position [252, 0]
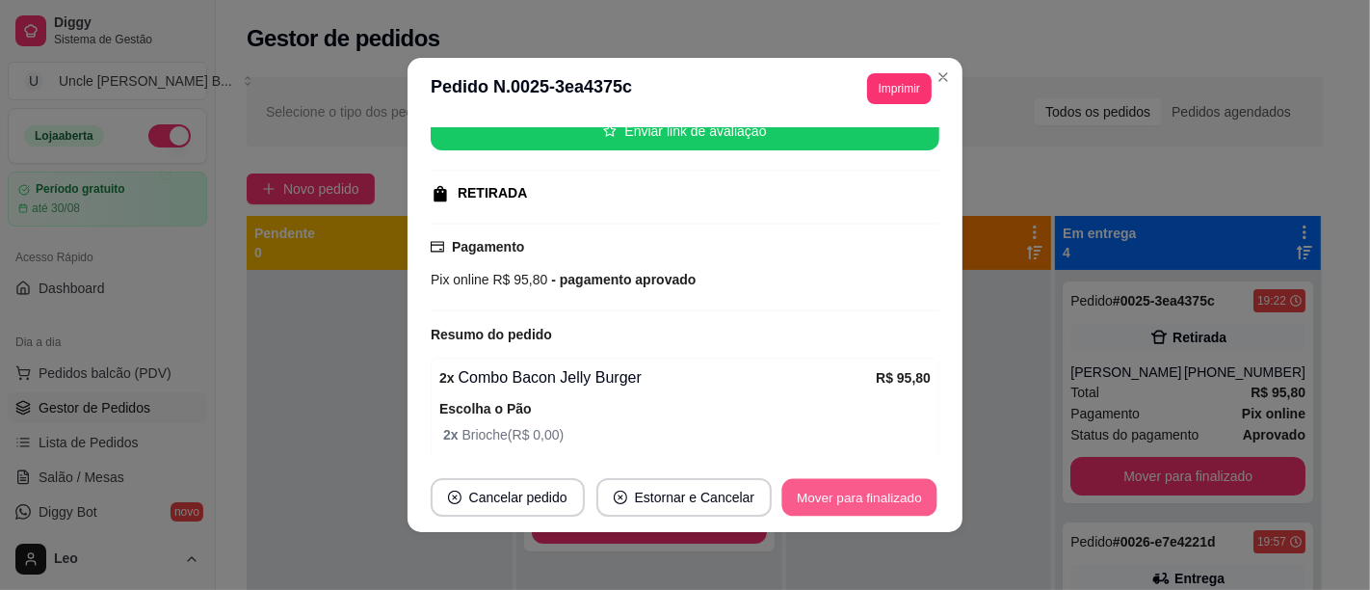
click at [878, 515] on button "Mover para finalizado" at bounding box center [859, 498] width 155 height 38
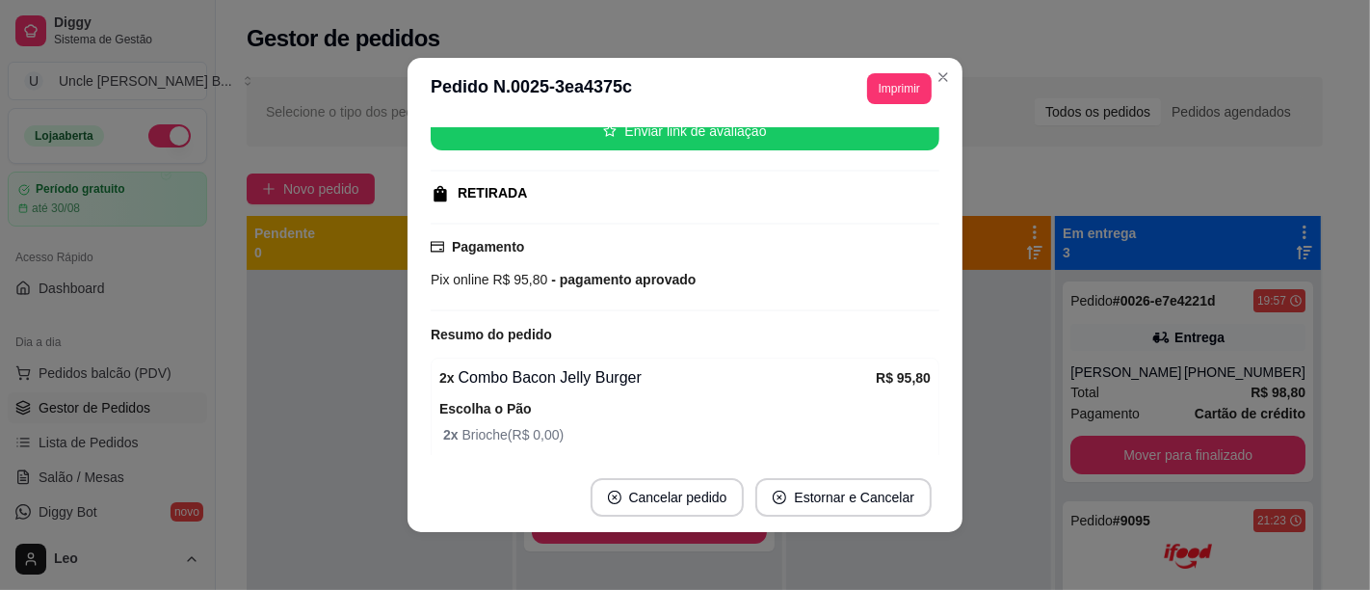
scroll to position [0, 0]
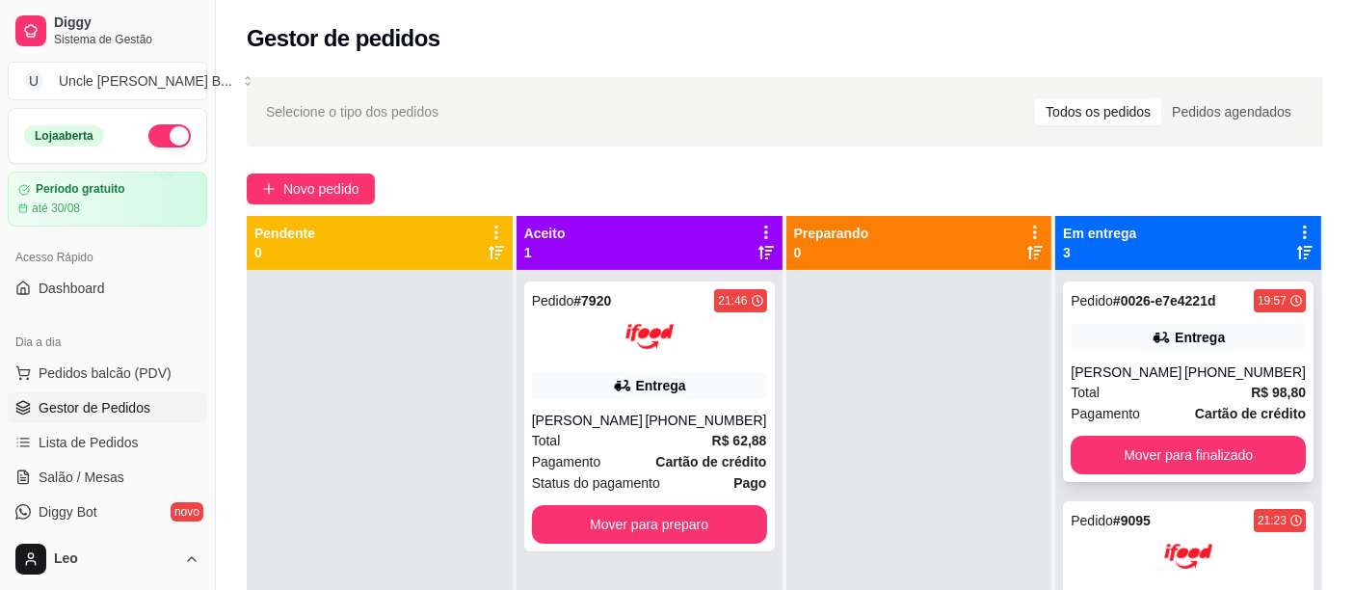
click at [1102, 380] on div "Joyce" at bounding box center [1127, 371] width 114 height 19
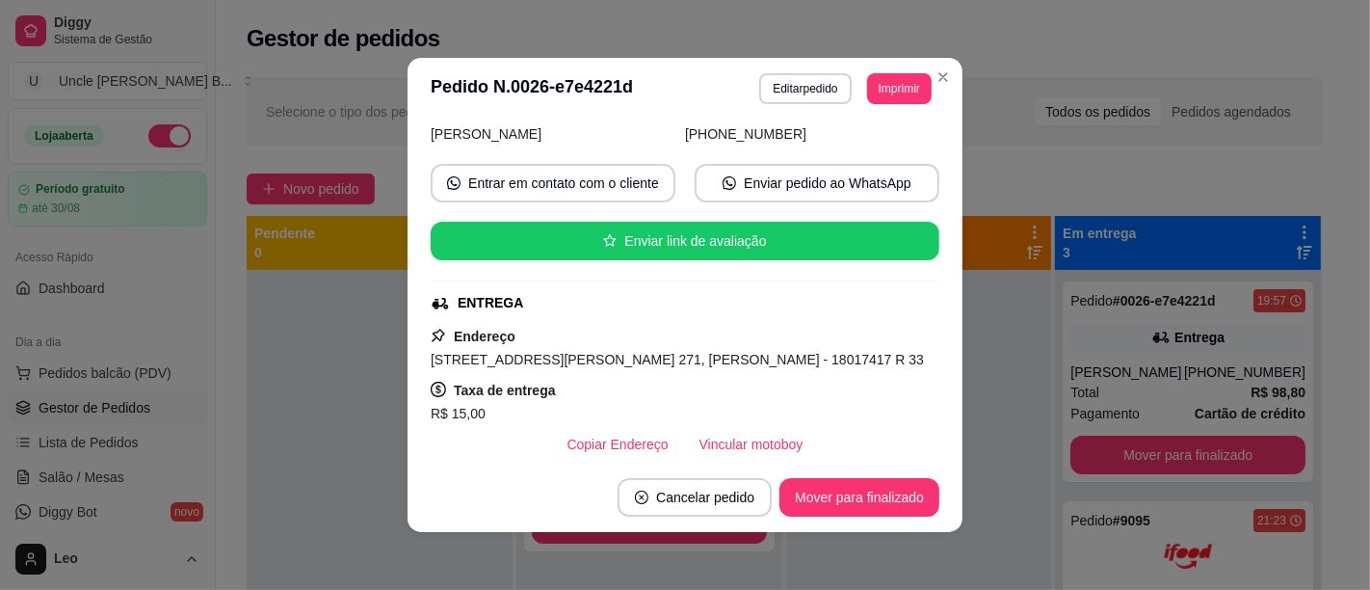
scroll to position [310, 0]
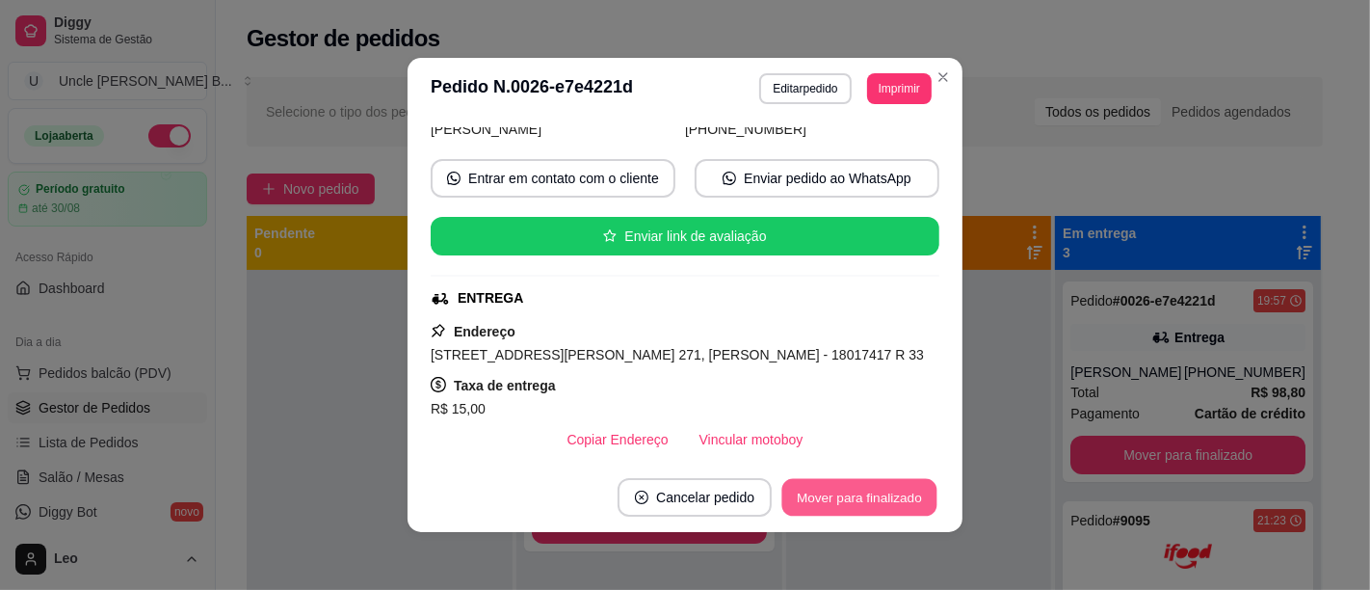
click at [818, 491] on button "Mover para finalizado" at bounding box center [859, 498] width 155 height 38
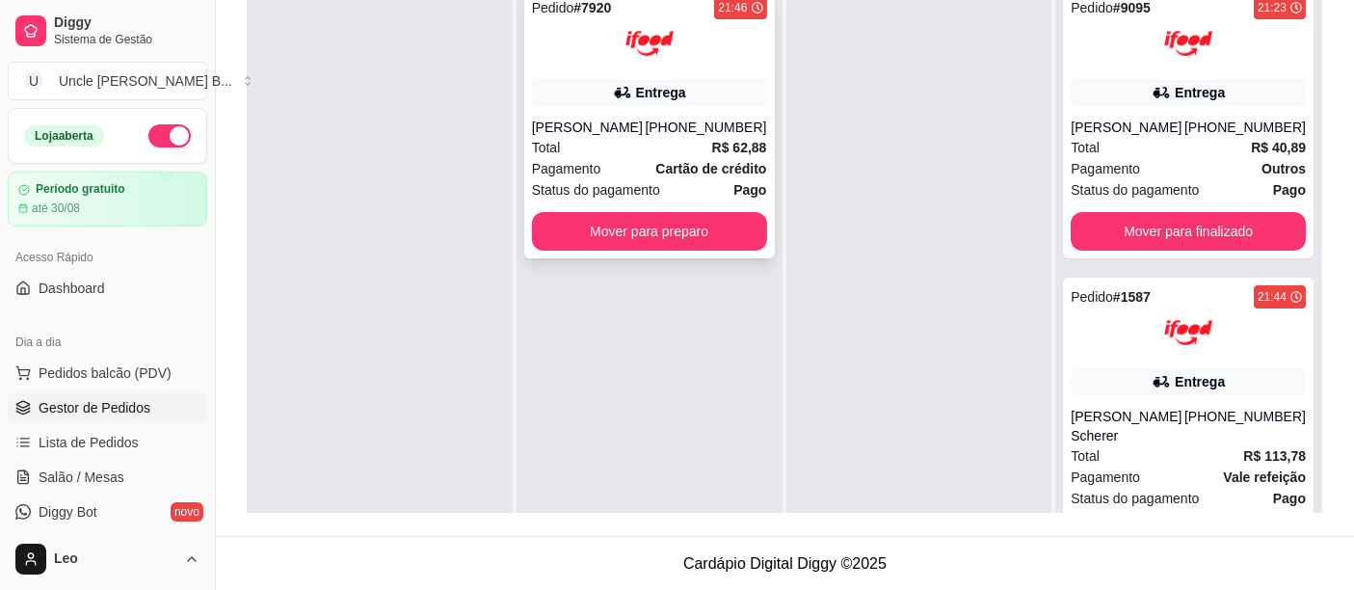
scroll to position [0, 0]
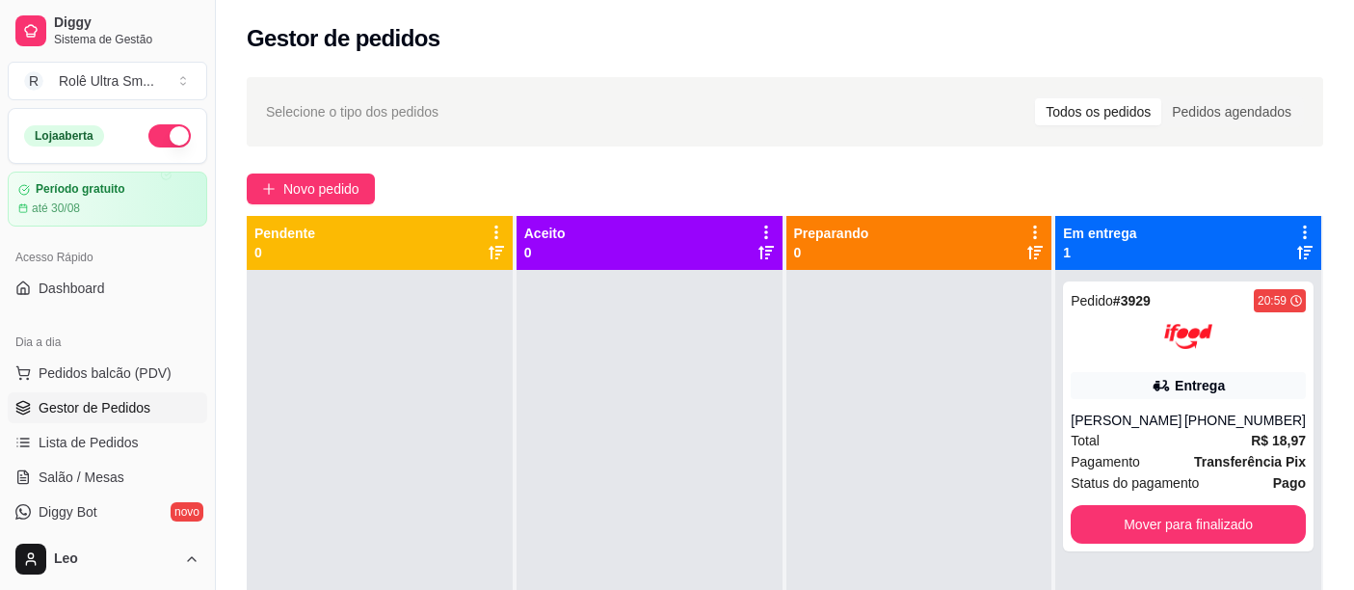
scroll to position [8, 0]
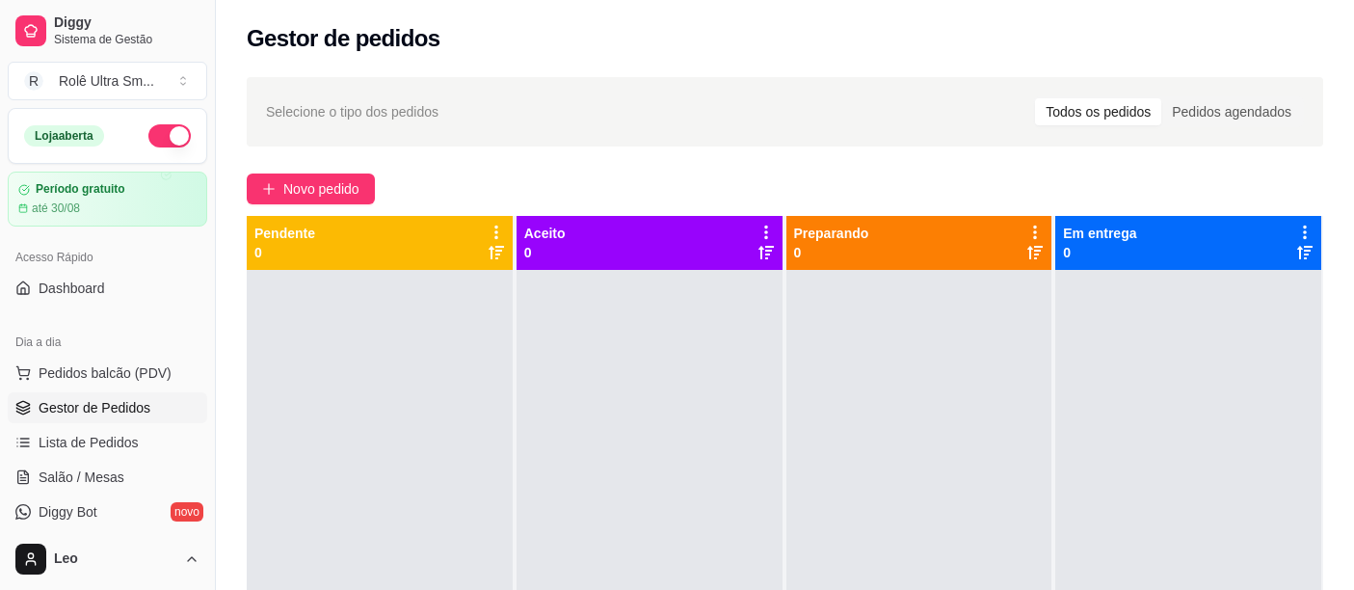
scroll to position [8, 0]
